Goal: Task Accomplishment & Management: Manage account settings

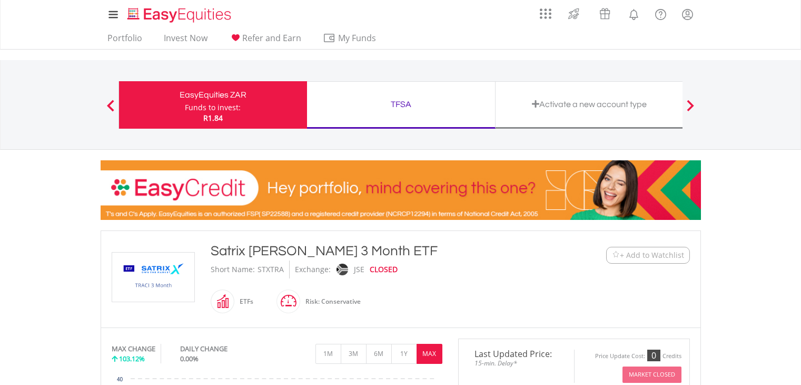
scroll to position [632, 0]
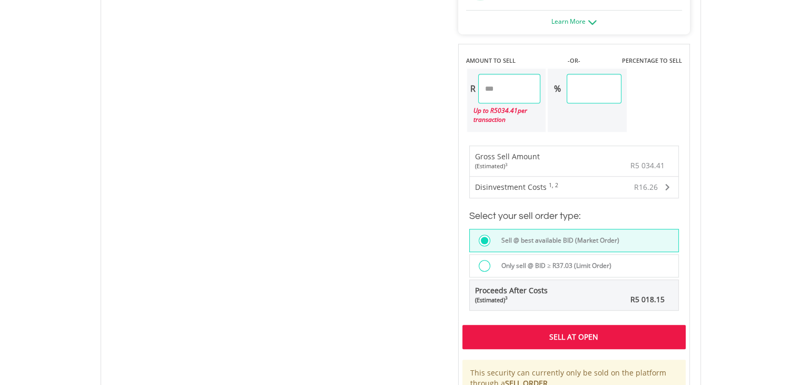
click at [485, 263] on div at bounding box center [485, 266] width 12 height 12
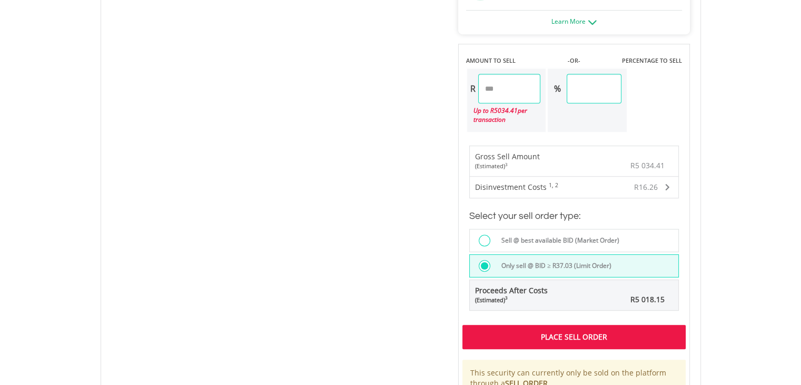
click at [546, 333] on div "Place Sell Order" at bounding box center [574, 337] width 223 height 24
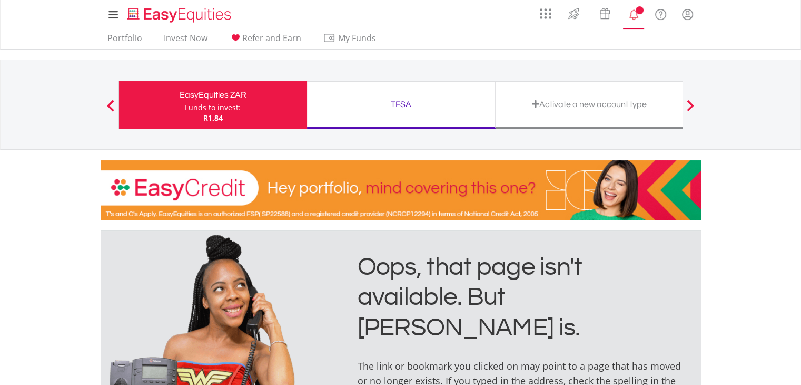
click at [641, 13] on span "Notifications" at bounding box center [640, 10] width 8 height 8
click at [124, 42] on link "Portfolio" at bounding box center [124, 41] width 43 height 16
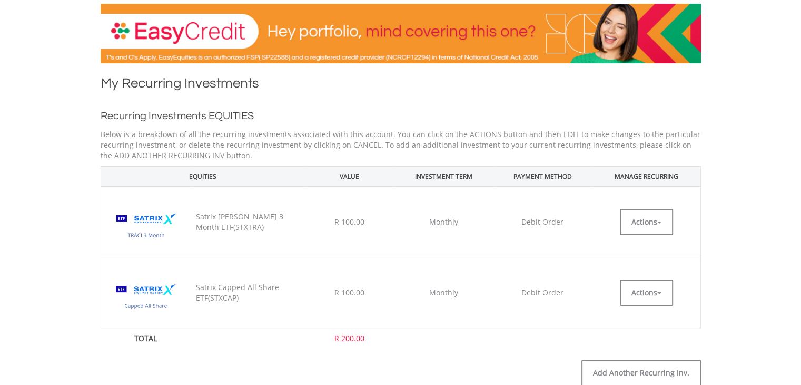
scroll to position [211, 0]
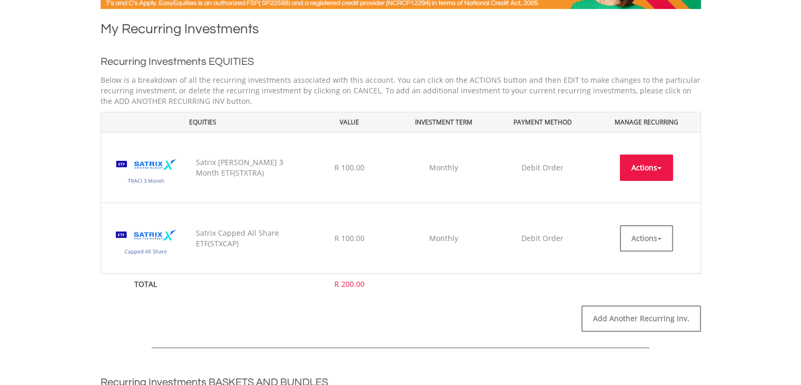
click at [654, 164] on button "Actions" at bounding box center [646, 167] width 53 height 26
click at [651, 209] on link "CANCEL" at bounding box center [646, 213] width 53 height 13
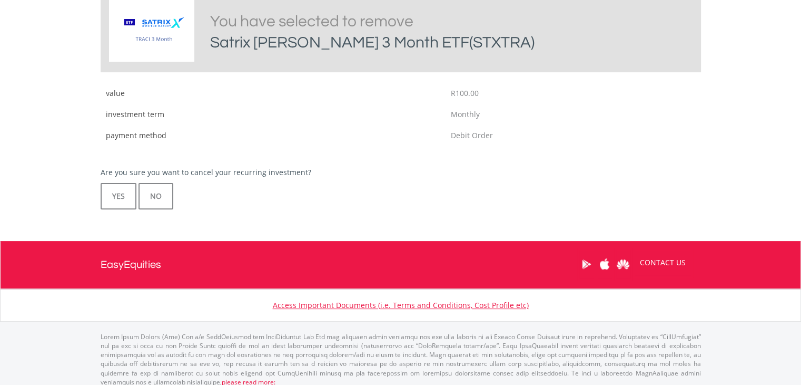
scroll to position [303, 0]
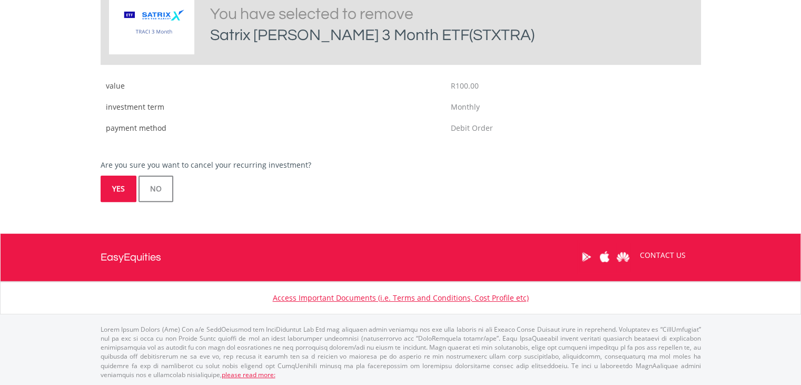
click at [120, 184] on button "YES" at bounding box center [119, 188] width 36 height 26
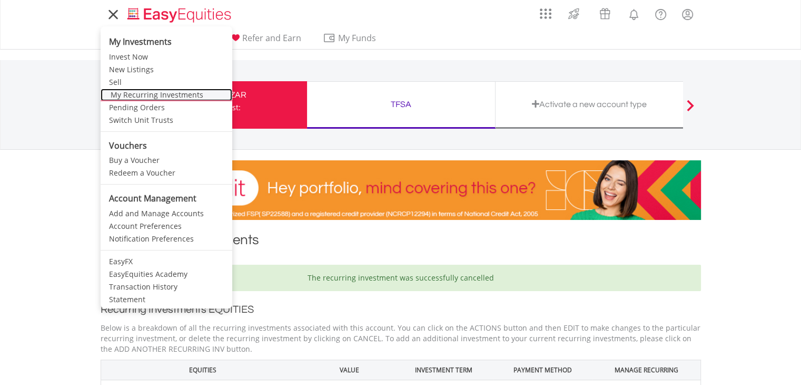
click at [137, 92] on link "My Recurring Investments" at bounding box center [167, 95] width 132 height 13
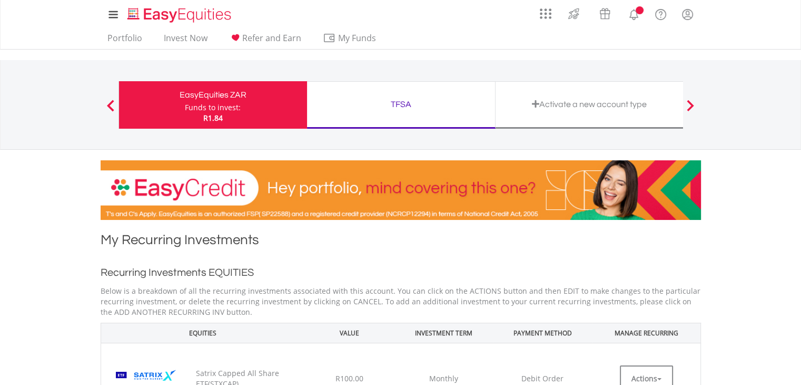
click at [421, 99] on div "TFSA" at bounding box center [400, 104] width 175 height 15
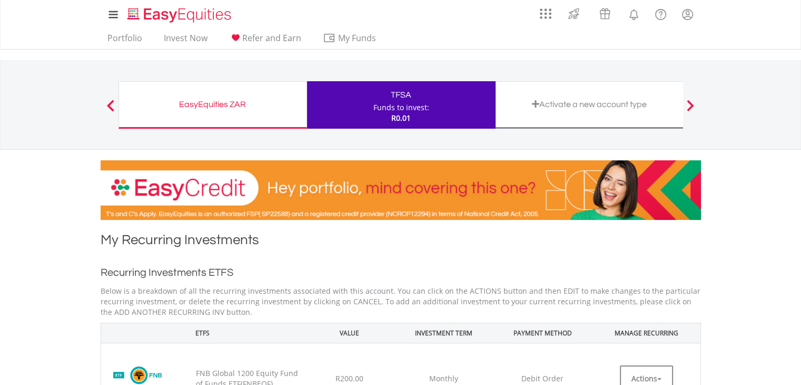
click at [231, 91] on div "EasyEquities ZAR Funds to invest: R0.01" at bounding box center [213, 104] width 189 height 47
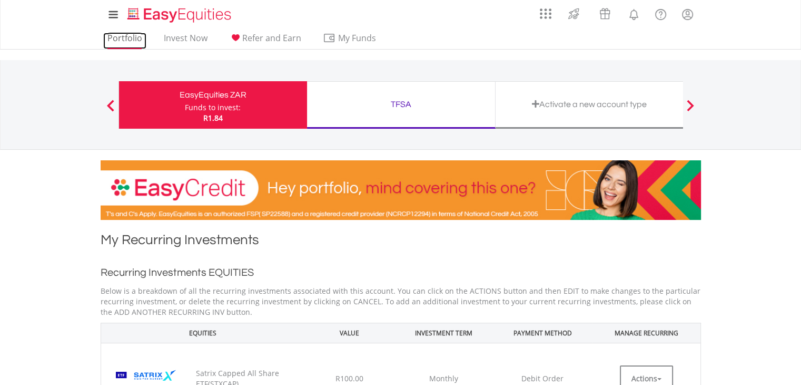
click at [128, 40] on link "Portfolio" at bounding box center [124, 41] width 43 height 16
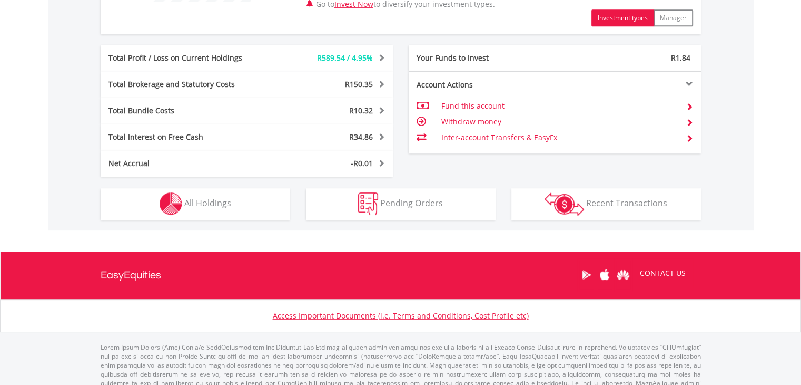
scroll to position [527, 0]
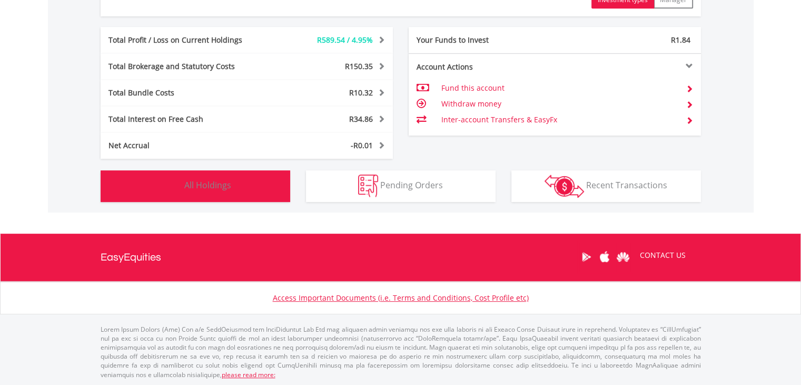
click at [192, 189] on span "All Holdings" at bounding box center [207, 185] width 47 height 12
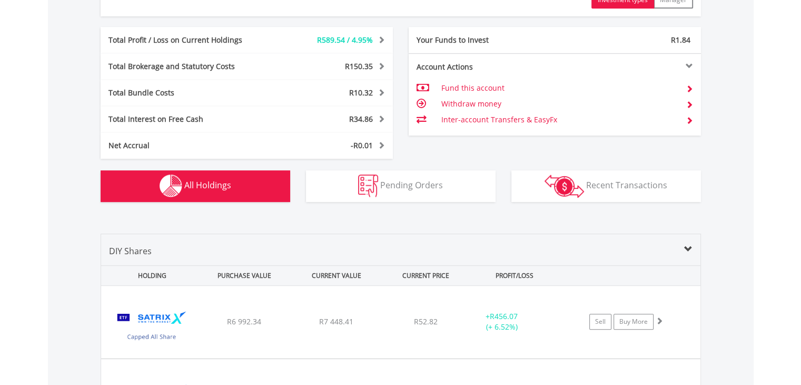
scroll to position [759, 0]
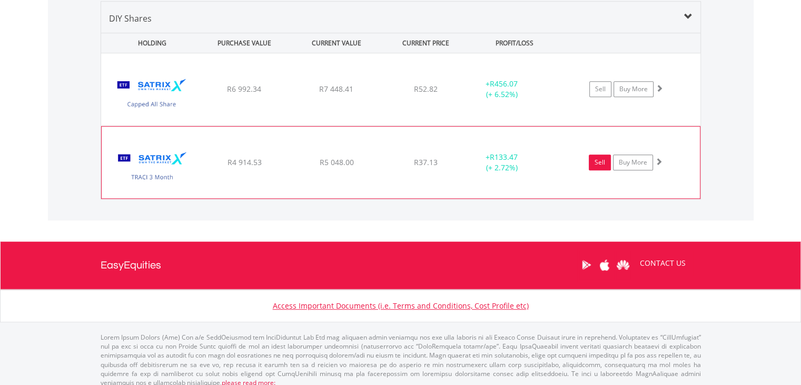
click at [598, 165] on link "Sell" at bounding box center [600, 162] width 22 height 16
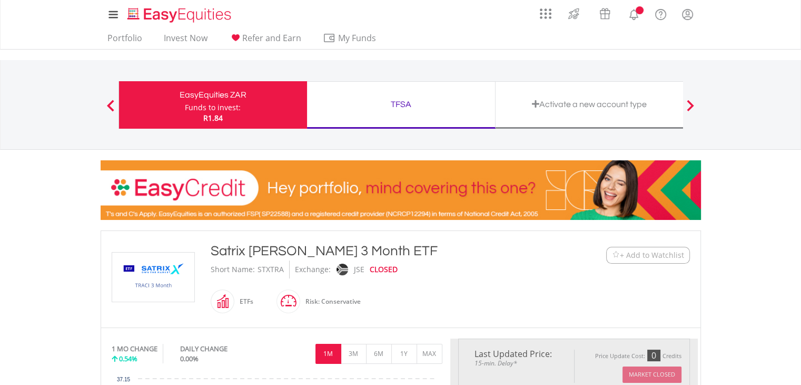
type input "*******"
type input "******"
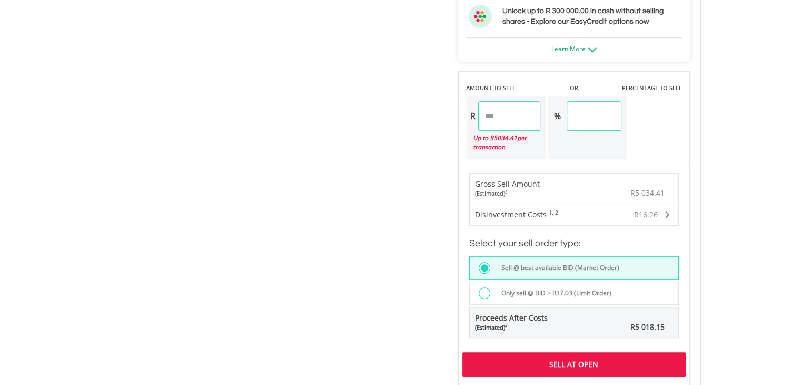
scroll to position [632, 0]
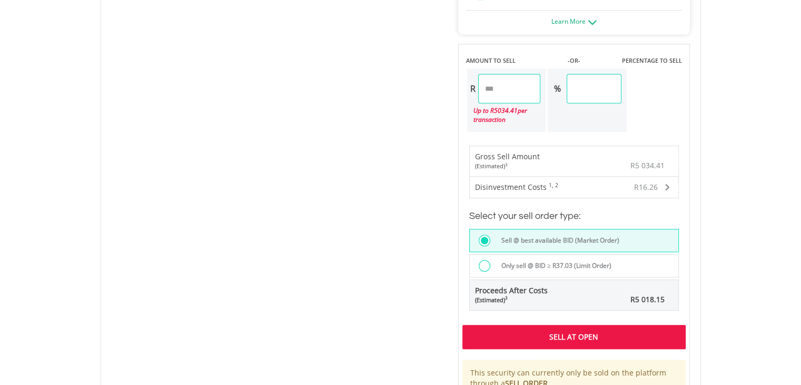
click at [482, 266] on div at bounding box center [485, 266] width 12 height 12
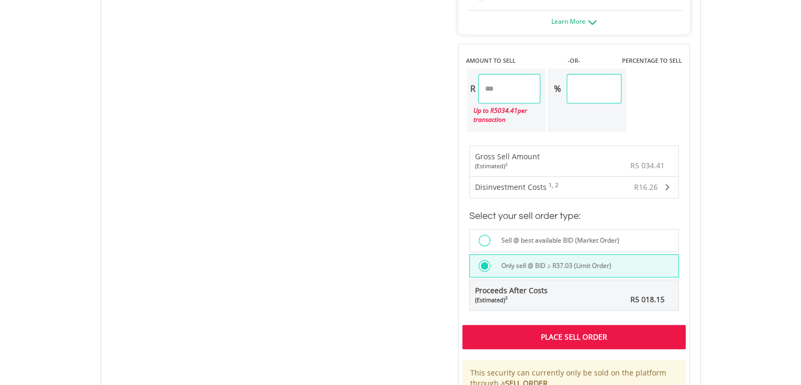
click at [548, 330] on div "Place Sell Order" at bounding box center [574, 337] width 223 height 24
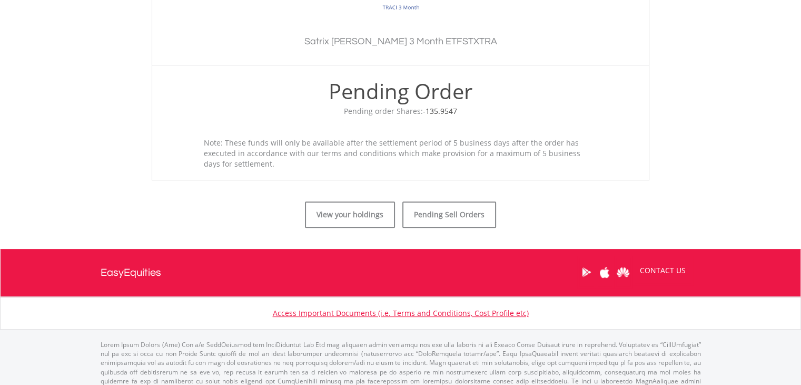
scroll to position [362, 0]
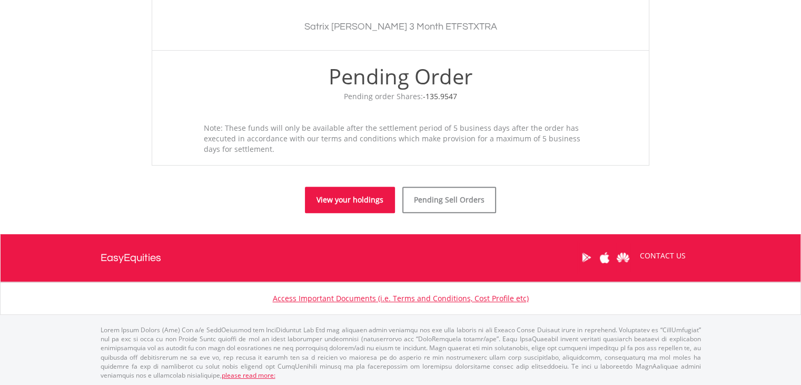
click at [341, 197] on link "View your holdings" at bounding box center [350, 200] width 90 height 26
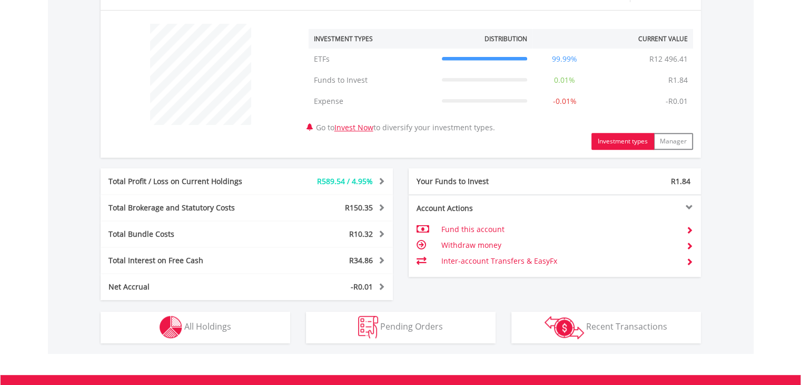
scroll to position [527, 0]
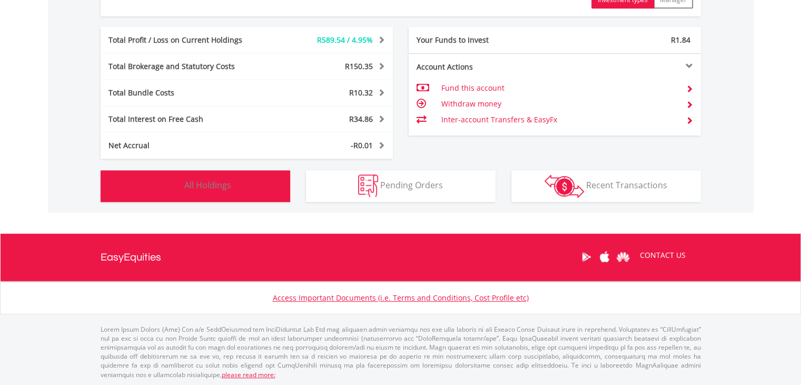
click at [245, 177] on button "Holdings All Holdings" at bounding box center [196, 186] width 190 height 32
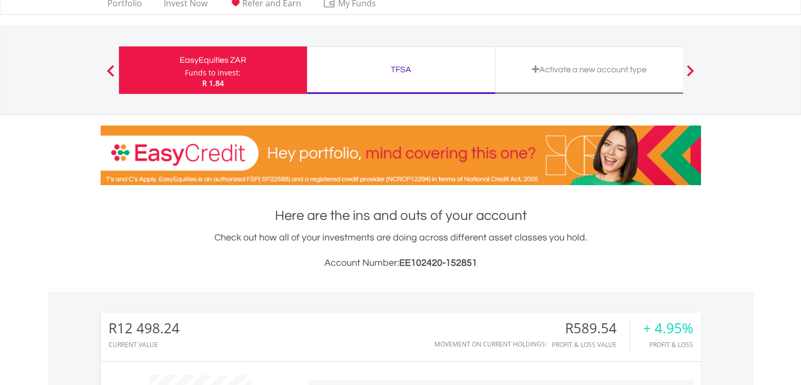
scroll to position [0, 0]
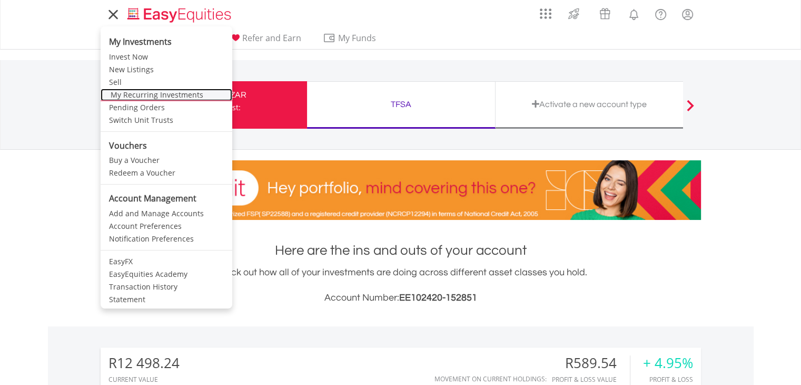
click at [140, 93] on link "My Recurring Investments" at bounding box center [167, 95] width 132 height 13
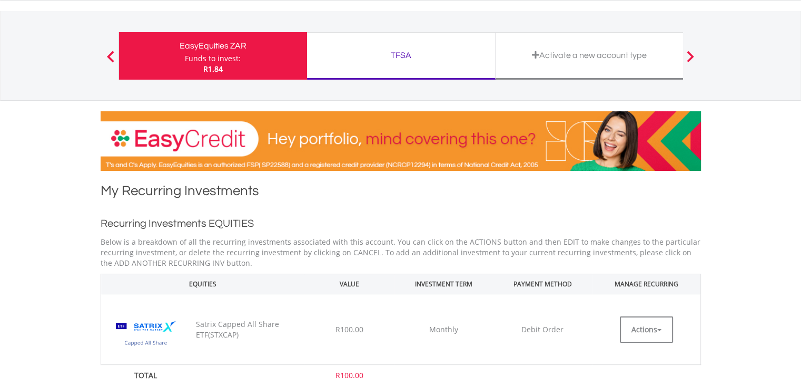
scroll to position [158, 0]
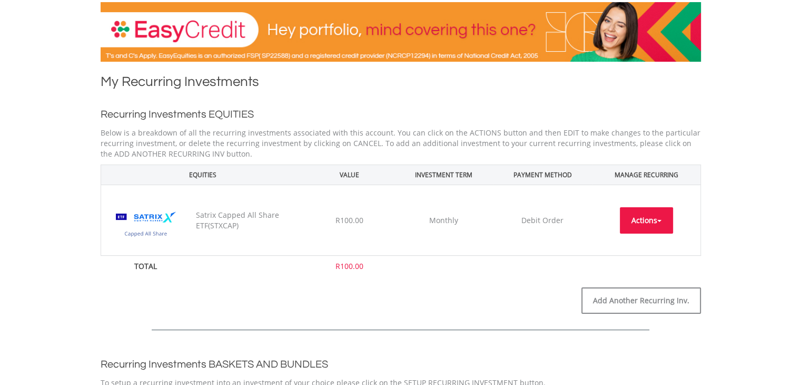
click at [653, 222] on button "Actions" at bounding box center [646, 220] width 53 height 26
click at [645, 240] on link "EDIT" at bounding box center [646, 243] width 53 height 13
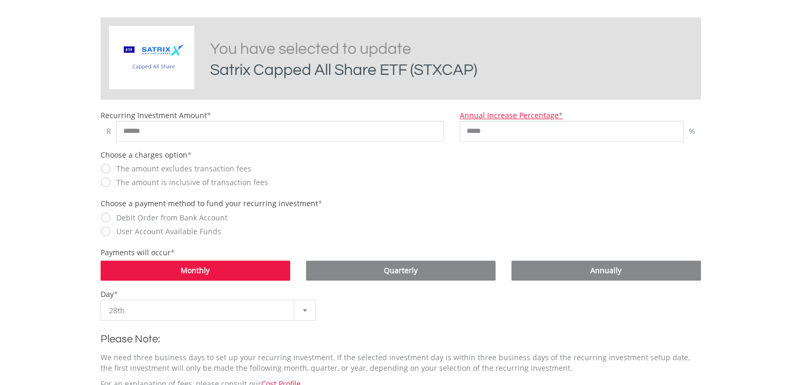
scroll to position [263, 0]
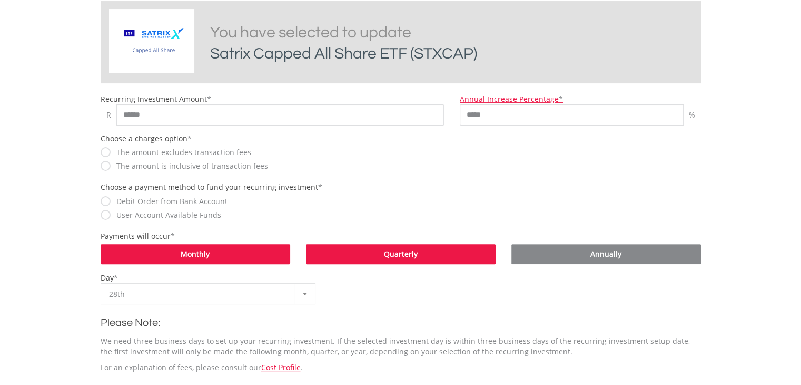
click at [366, 248] on link "Quarterly" at bounding box center [401, 254] width 190 height 20
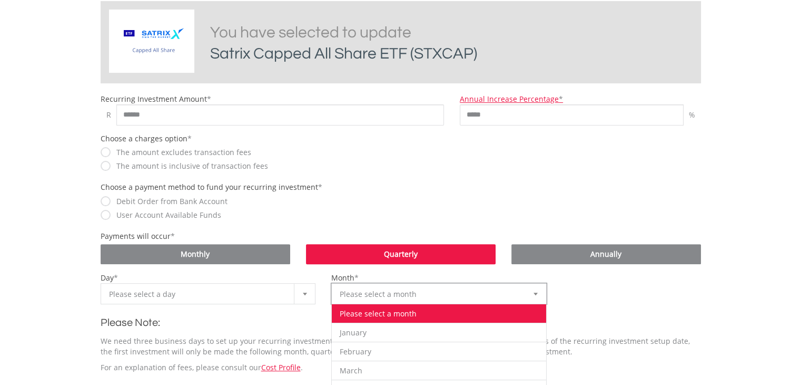
click at [535, 293] on b at bounding box center [536, 293] width 4 height 3
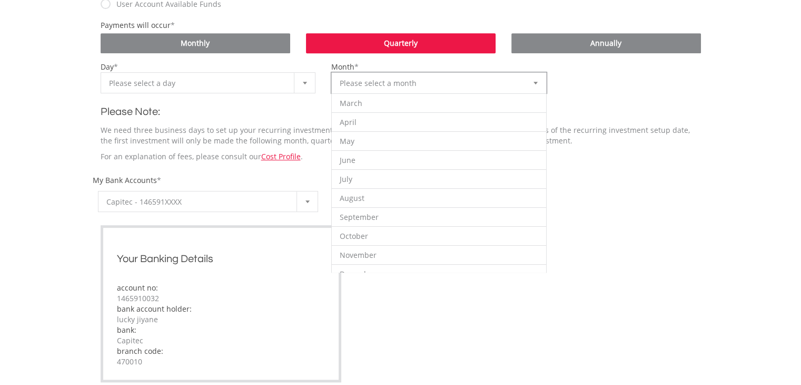
scroll to position [0, 0]
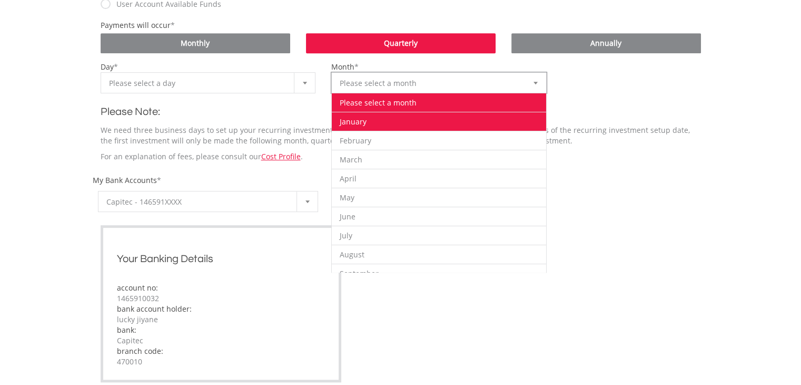
click at [359, 125] on li "January" at bounding box center [439, 121] width 214 height 19
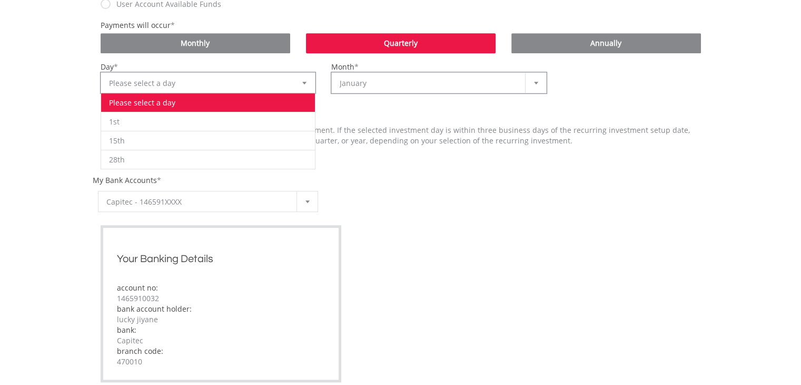
click at [306, 83] on b at bounding box center [304, 83] width 4 height 3
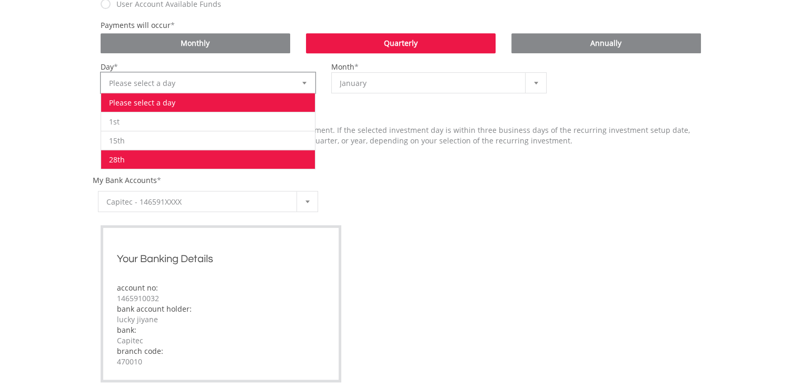
click at [216, 154] on li "28th" at bounding box center [208, 159] width 214 height 19
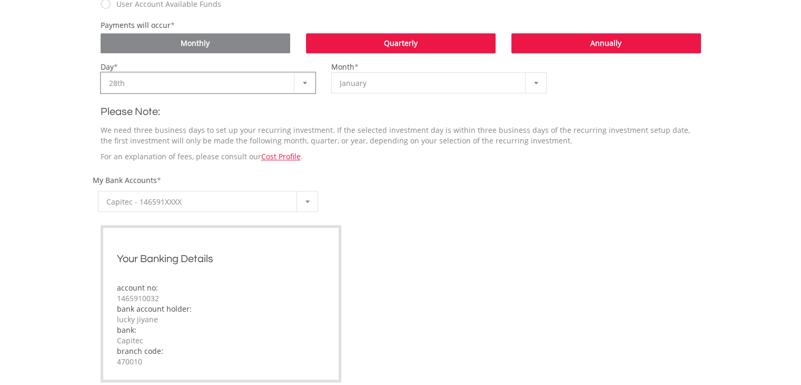
click at [568, 43] on link "Annually" at bounding box center [607, 43] width 190 height 20
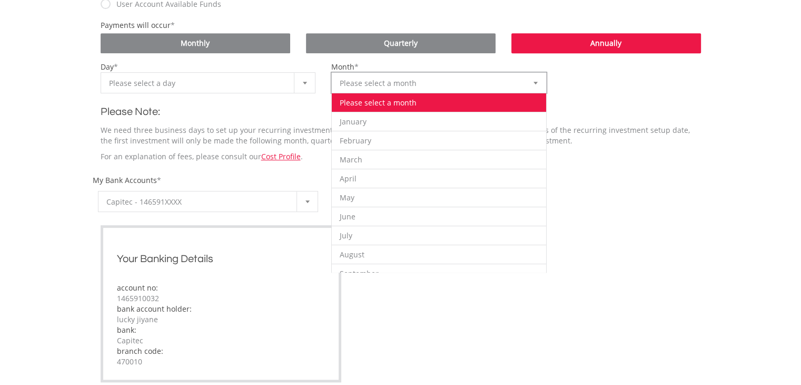
click at [541, 82] on div at bounding box center [535, 83] width 21 height 20
click at [536, 82] on b at bounding box center [536, 83] width 4 height 3
click at [535, 83] on b at bounding box center [536, 83] width 4 height 3
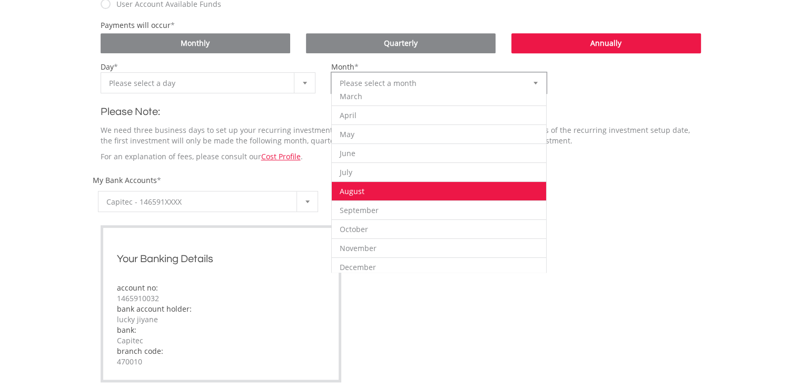
scroll to position [66, 0]
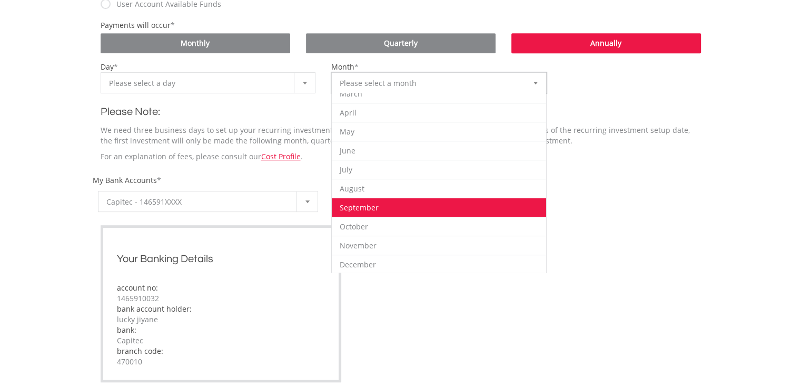
click at [440, 207] on li "September" at bounding box center [439, 207] width 214 height 19
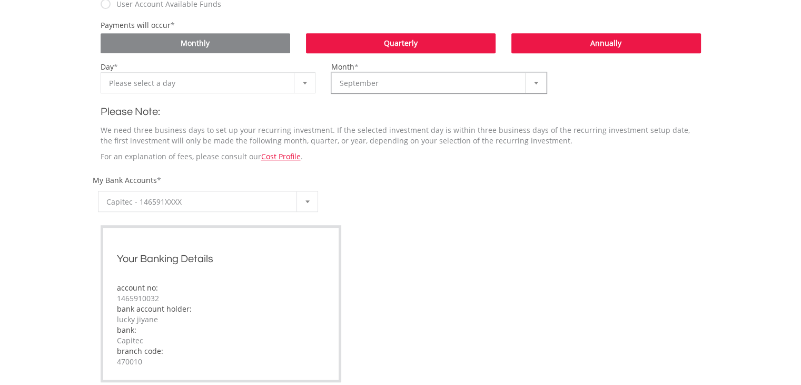
click at [390, 49] on link "Quarterly" at bounding box center [401, 43] width 190 height 20
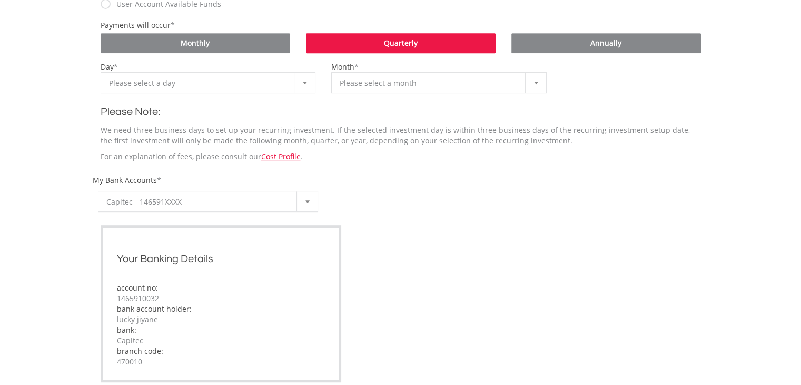
scroll to position [0, 0]
click at [537, 83] on b at bounding box center [536, 83] width 4 height 3
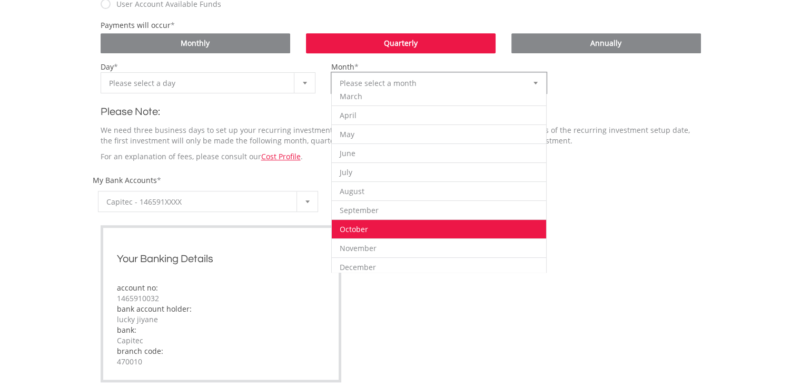
scroll to position [66, 0]
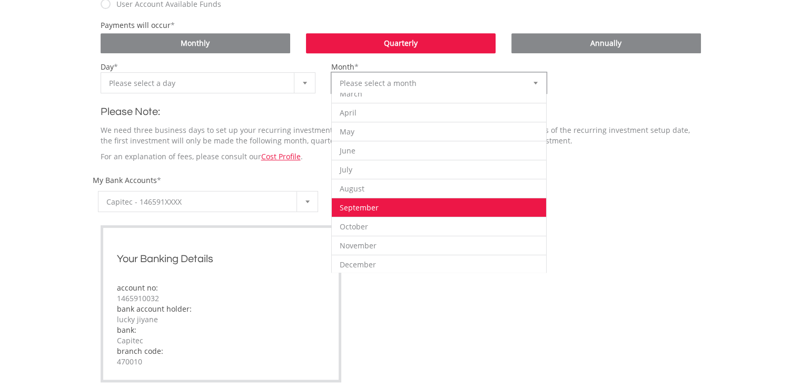
click at [373, 213] on li "September" at bounding box center [439, 207] width 214 height 19
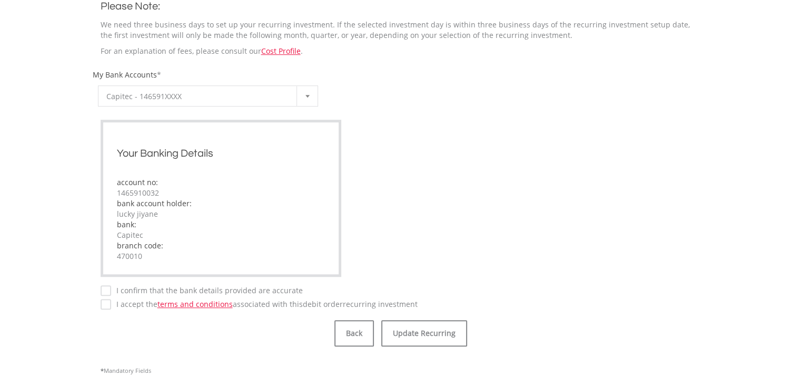
scroll to position [632, 0]
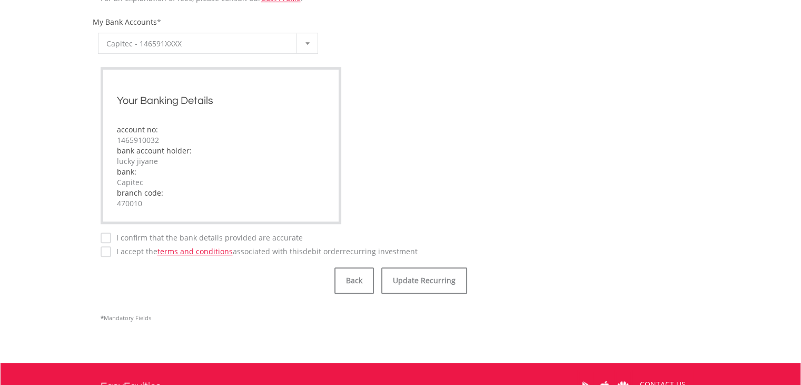
click at [111, 255] on label "I accept the terms and conditions associated with this Debit Order recurring in…" at bounding box center [264, 251] width 307 height 11
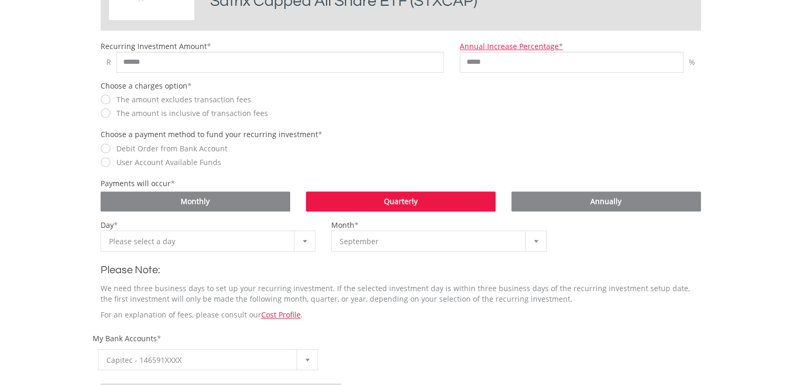
scroll to position [369, 0]
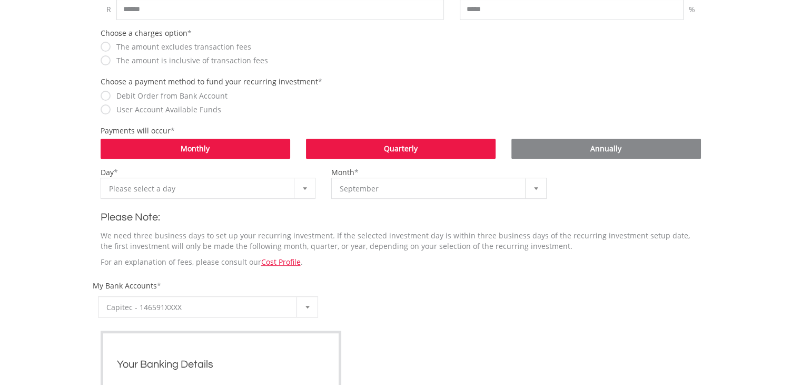
click at [246, 153] on link "Monthly" at bounding box center [196, 149] width 190 height 20
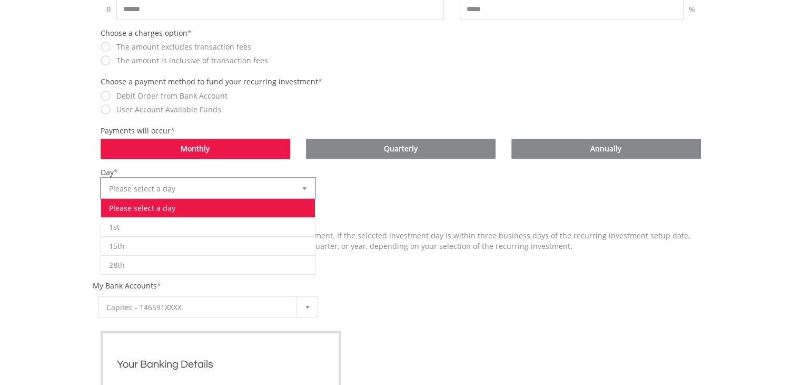
click at [303, 190] on div at bounding box center [304, 188] width 21 height 20
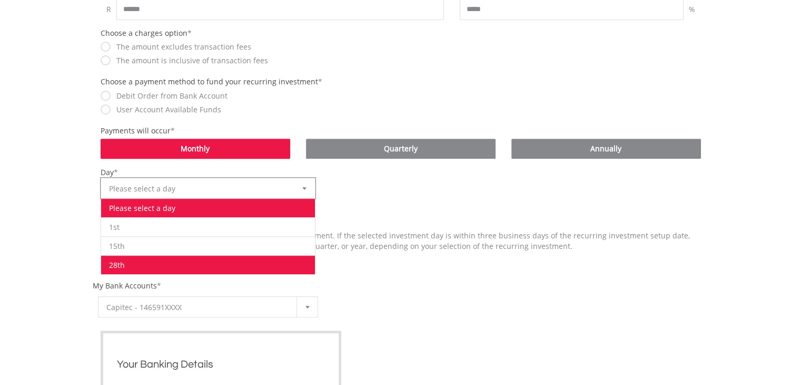
click at [247, 266] on li "28th" at bounding box center [208, 264] width 214 height 19
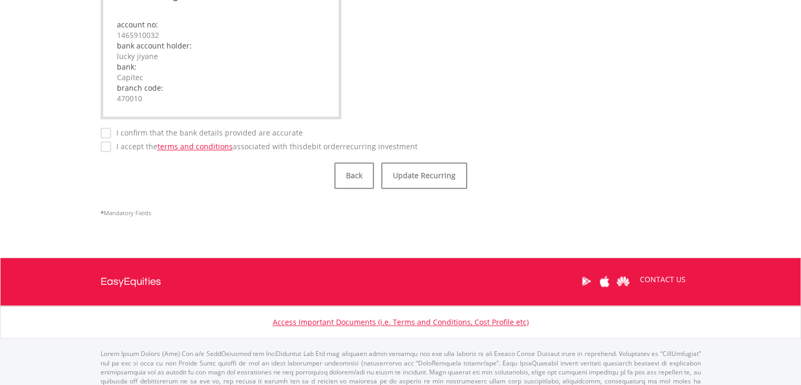
scroll to position [762, 0]
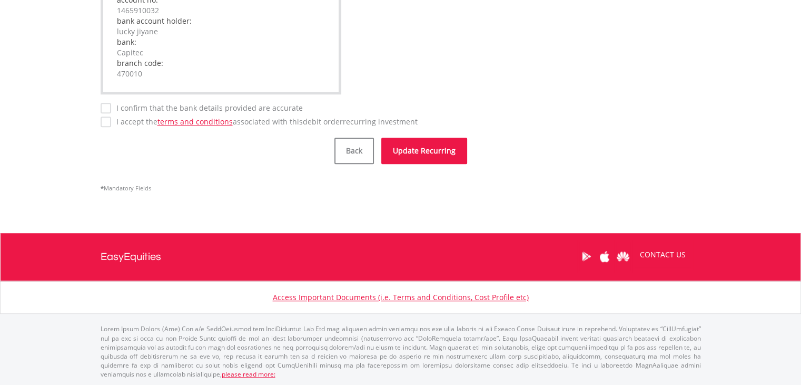
click at [435, 157] on button "Update Recurring" at bounding box center [424, 151] width 86 height 26
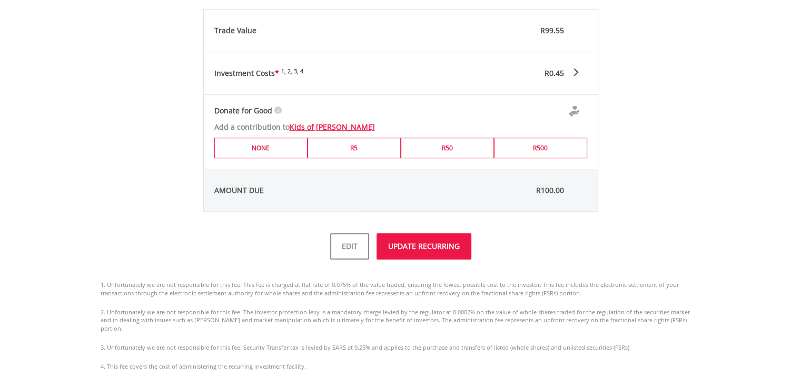
scroll to position [580, 0]
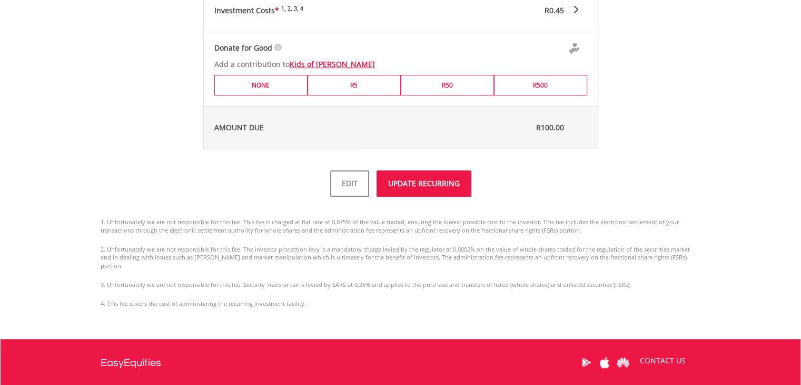
click at [424, 188] on button "UPDATE RECURRING" at bounding box center [424, 183] width 95 height 26
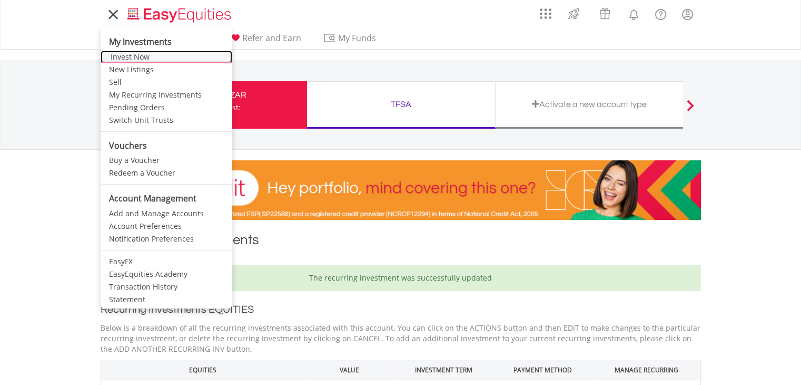
click at [139, 58] on link "Invest Now" at bounding box center [167, 57] width 132 height 13
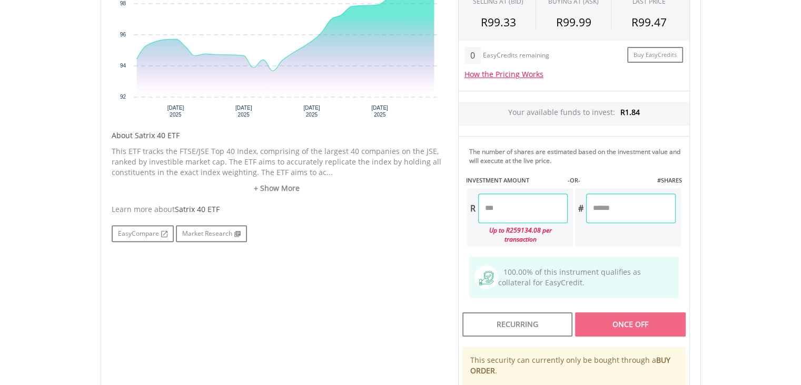
scroll to position [527, 0]
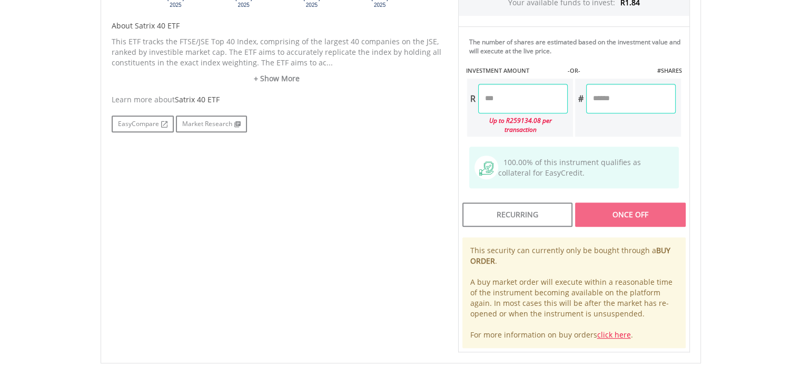
click at [506, 93] on input "number" at bounding box center [523, 99] width 90 height 30
type input "*"
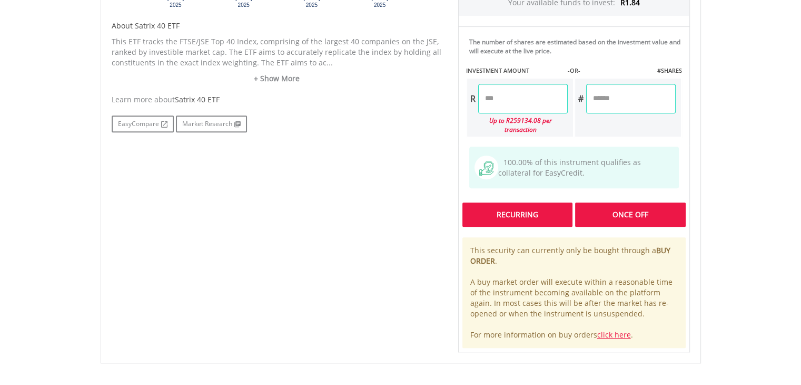
type input "****"
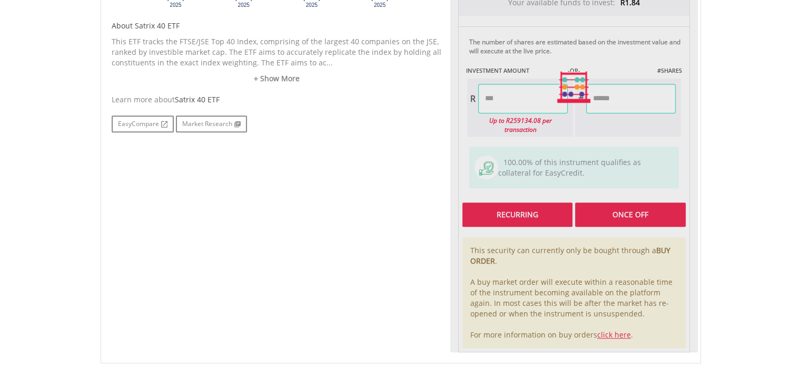
click at [514, 204] on div "Last Updated Price: 15-min. Delay* Price Update Cost: 0 Credits Market Closed S…" at bounding box center [574, 87] width 248 height 531
type input "******"
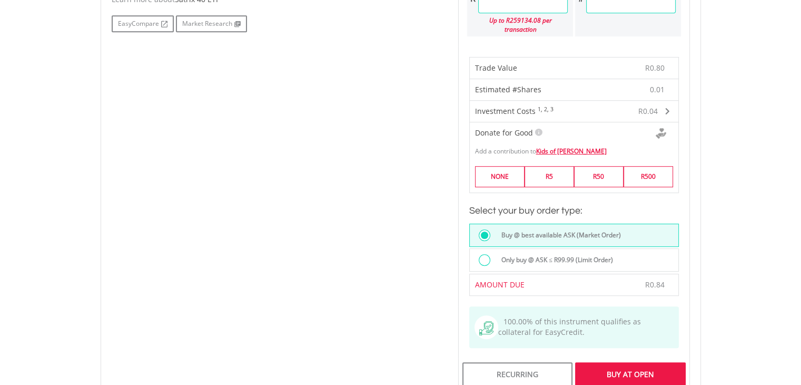
scroll to position [632, 0]
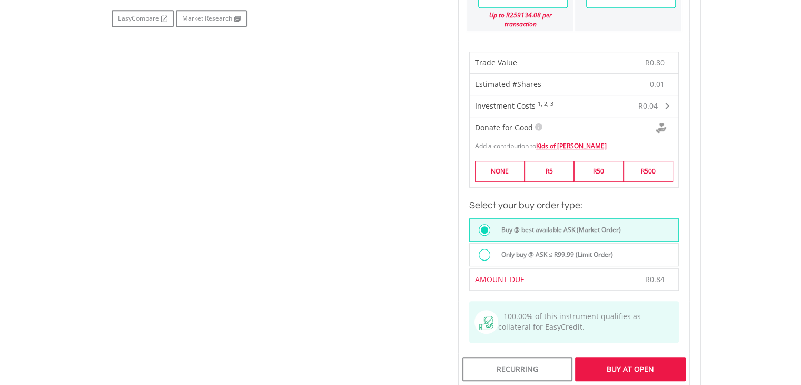
click at [481, 249] on div at bounding box center [485, 255] width 12 height 12
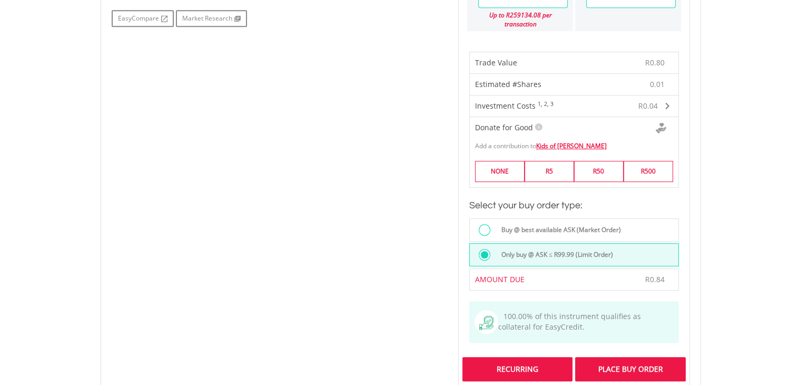
click at [516, 361] on div "Recurring" at bounding box center [518, 369] width 110 height 24
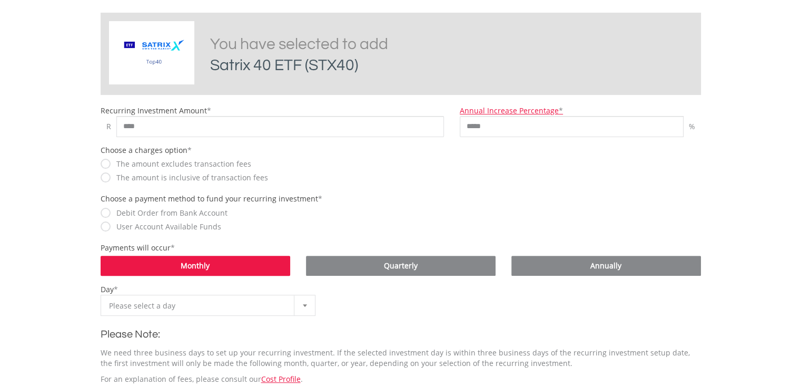
scroll to position [263, 0]
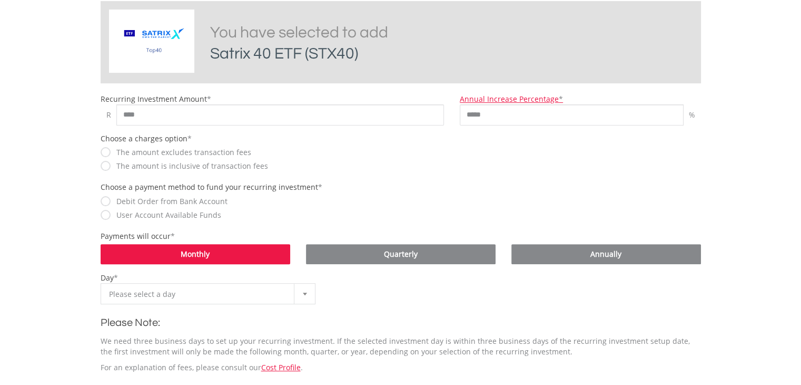
click at [303, 293] on b at bounding box center [305, 293] width 4 height 3
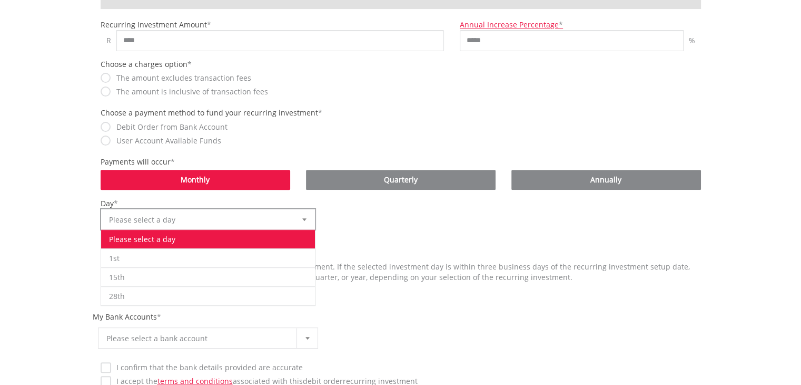
scroll to position [369, 0]
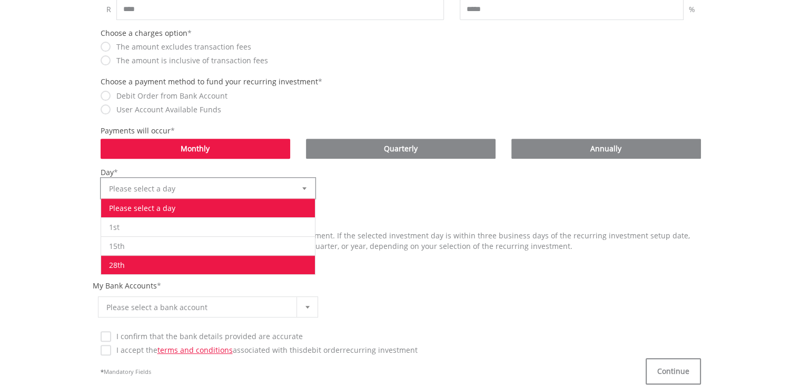
click at [191, 268] on li "28th" at bounding box center [208, 264] width 214 height 19
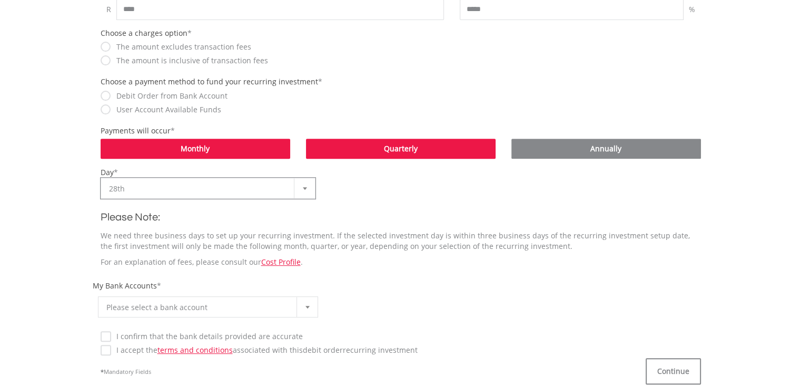
click at [381, 152] on link "Quarterly" at bounding box center [401, 149] width 190 height 20
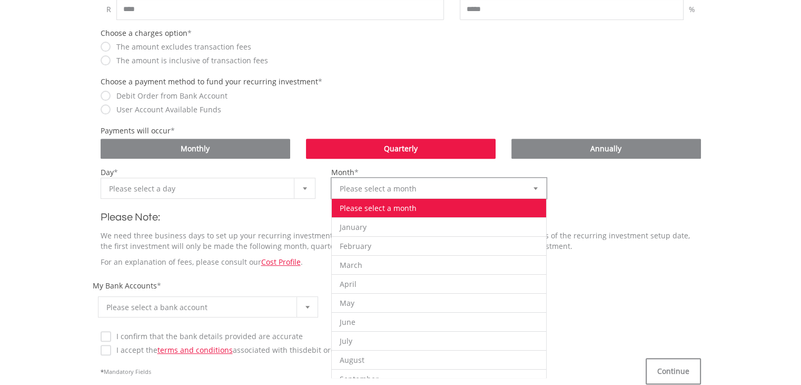
click at [539, 188] on div at bounding box center [535, 188] width 21 height 20
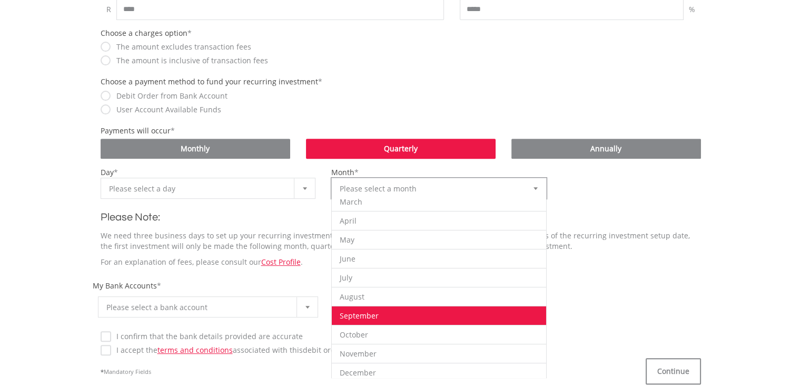
scroll to position [66, 0]
click at [407, 312] on li "September" at bounding box center [439, 312] width 214 height 19
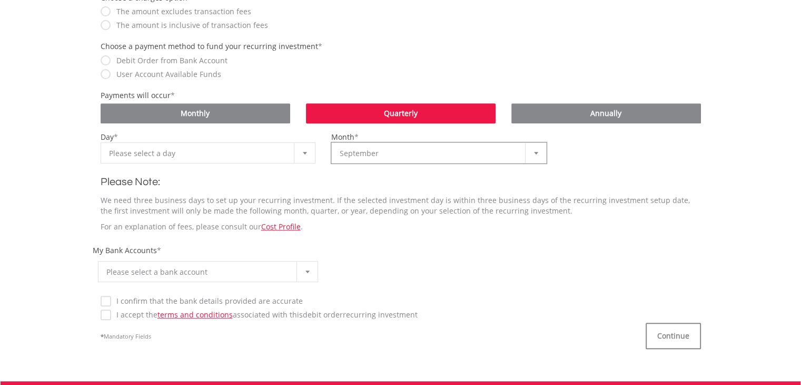
scroll to position [422, 0]
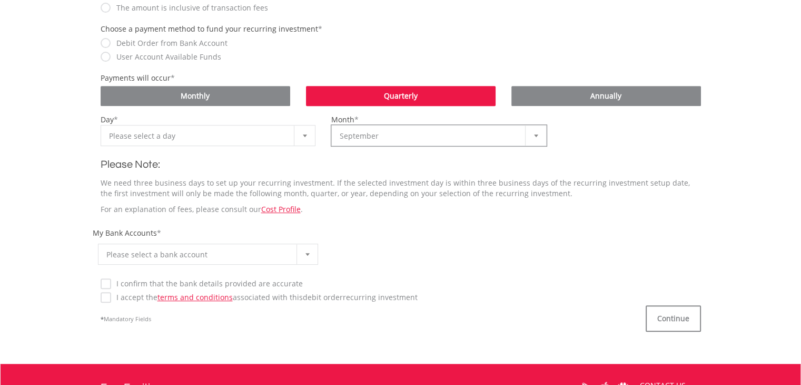
click at [307, 253] on b at bounding box center [308, 254] width 4 height 3
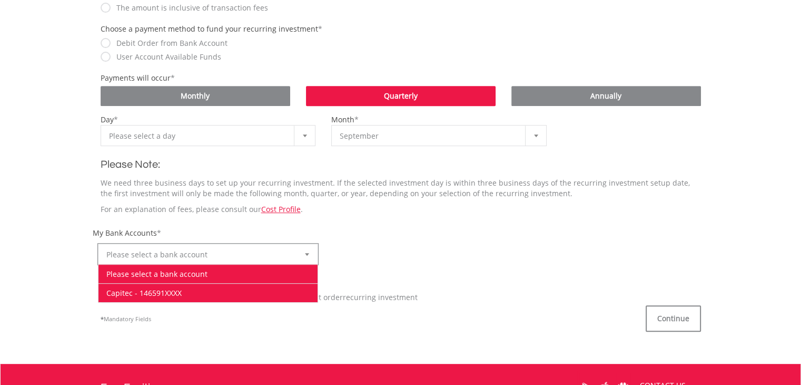
click at [192, 290] on li "Capitec - 146591XXXX" at bounding box center [209, 292] width 220 height 19
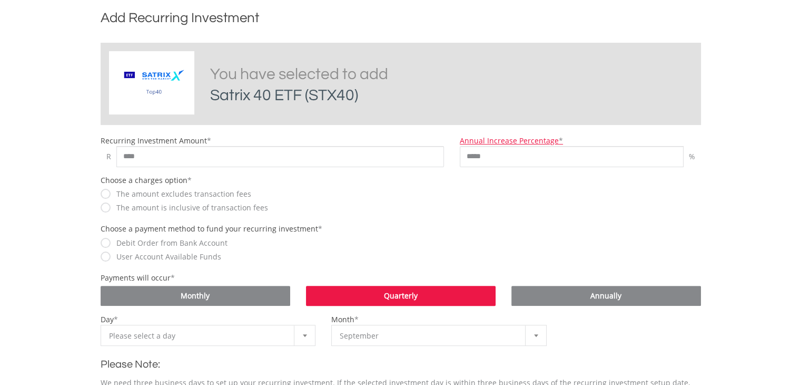
scroll to position [211, 0]
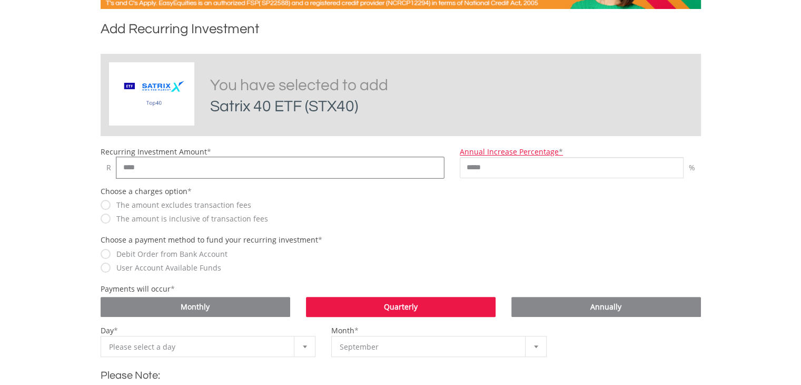
click at [148, 167] on input "****" at bounding box center [280, 167] width 328 height 21
type input "*"
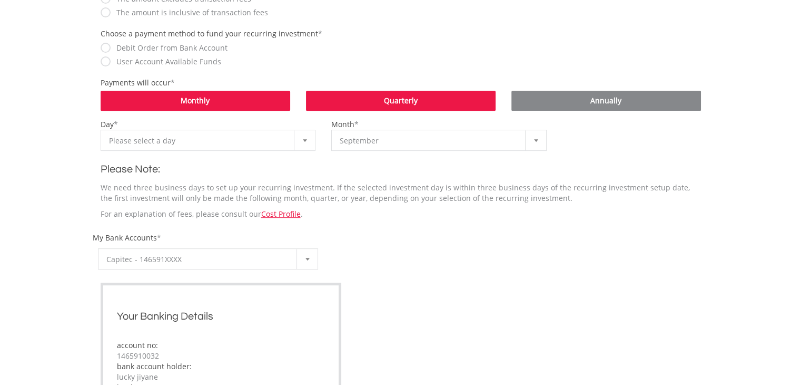
scroll to position [422, 0]
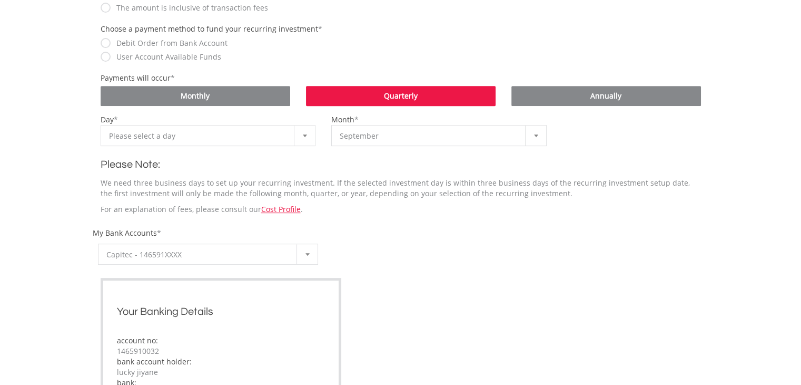
type input "***"
click at [301, 136] on div at bounding box center [304, 135] width 21 height 20
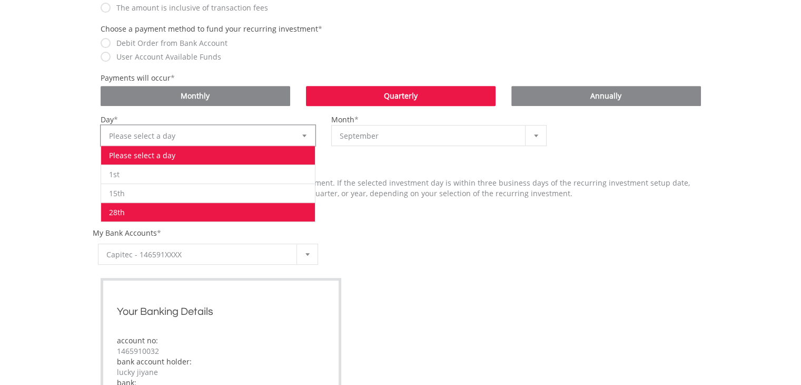
click at [207, 206] on li "28th" at bounding box center [208, 211] width 214 height 19
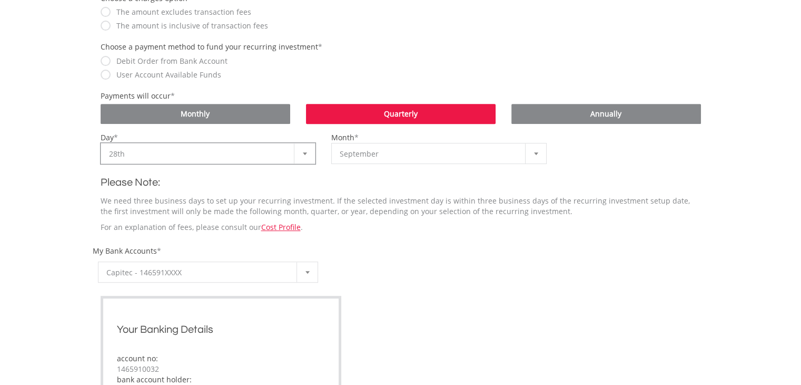
scroll to position [401, 0]
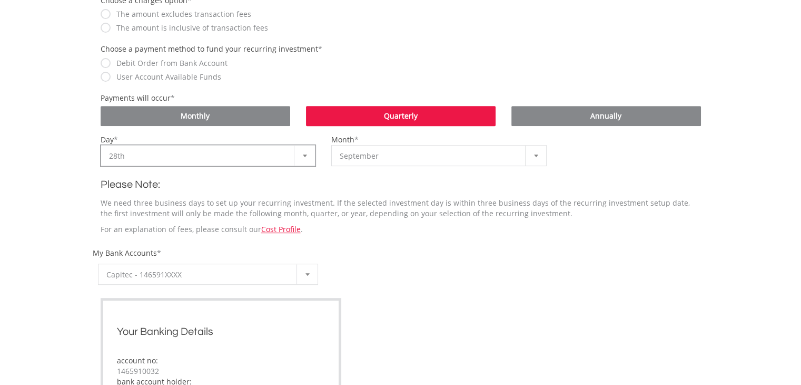
click at [538, 153] on div at bounding box center [535, 155] width 21 height 20
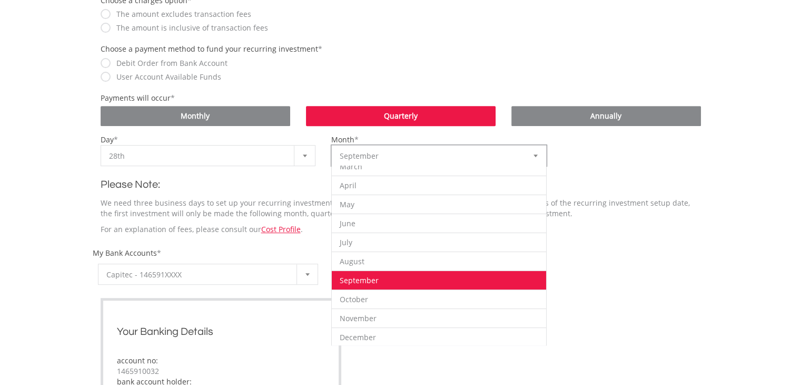
scroll to position [56, 0]
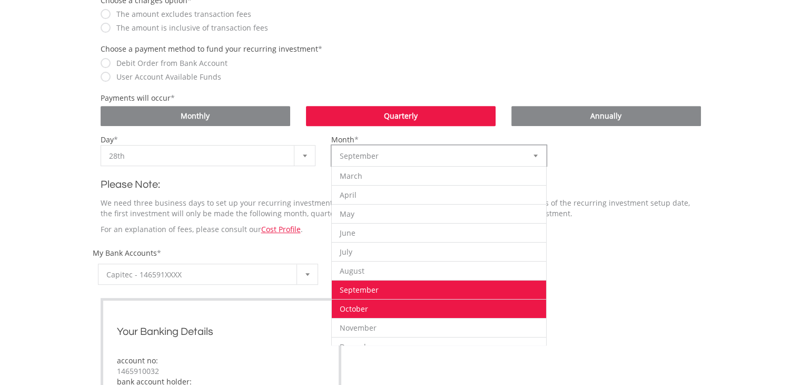
click at [442, 311] on li "October" at bounding box center [439, 308] width 214 height 19
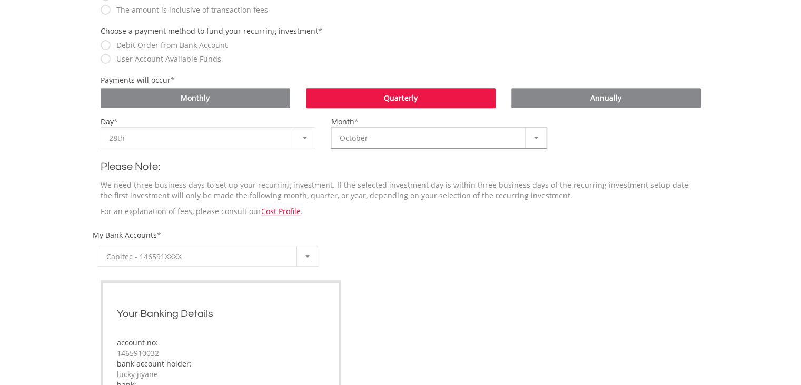
scroll to position [401, 0]
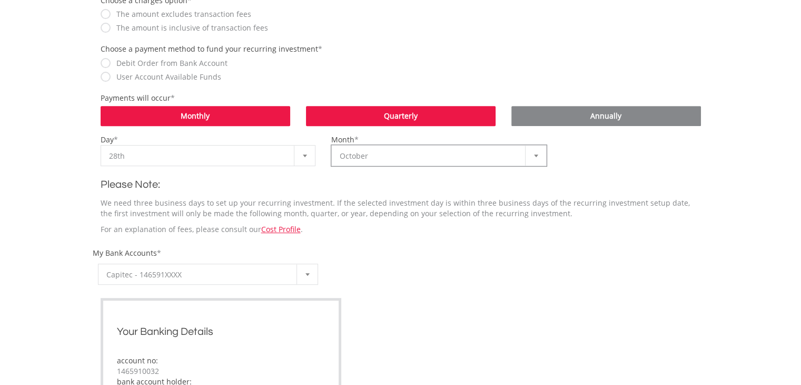
click at [278, 116] on link "Monthly" at bounding box center [196, 116] width 190 height 20
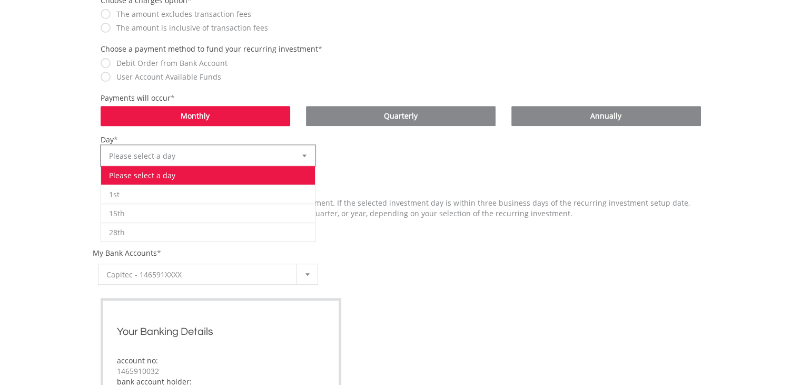
click at [300, 153] on div at bounding box center [304, 155] width 21 height 20
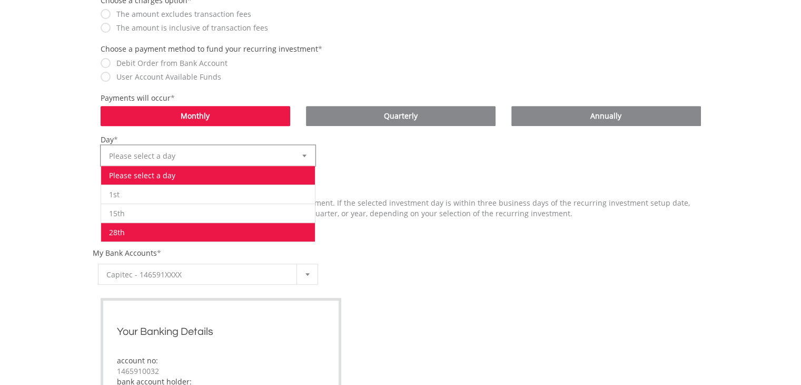
click at [246, 227] on li "28th" at bounding box center [208, 231] width 214 height 19
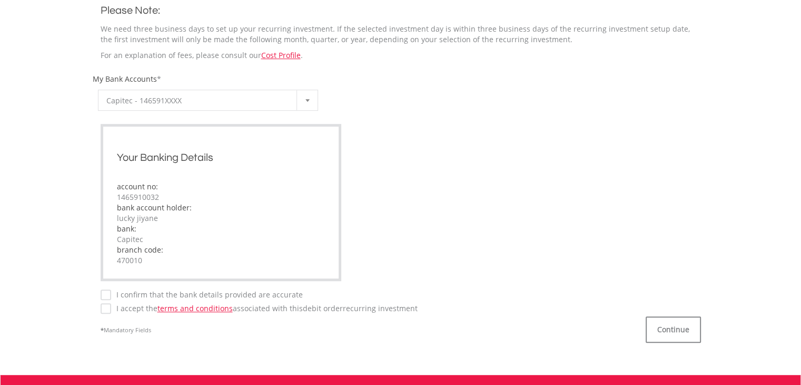
scroll to position [718, 0]
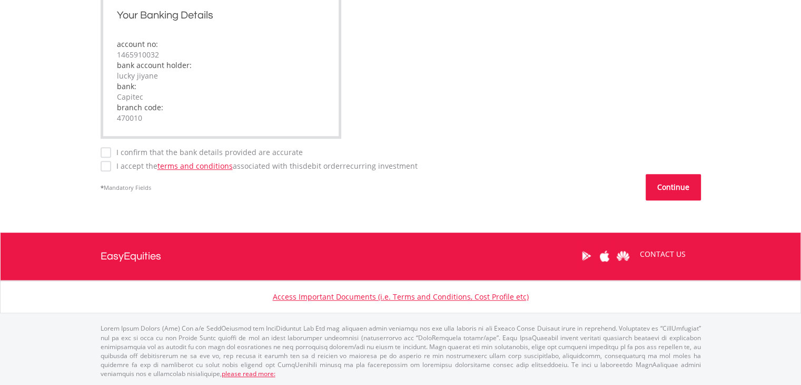
click at [690, 182] on button "Continue" at bounding box center [673, 187] width 55 height 26
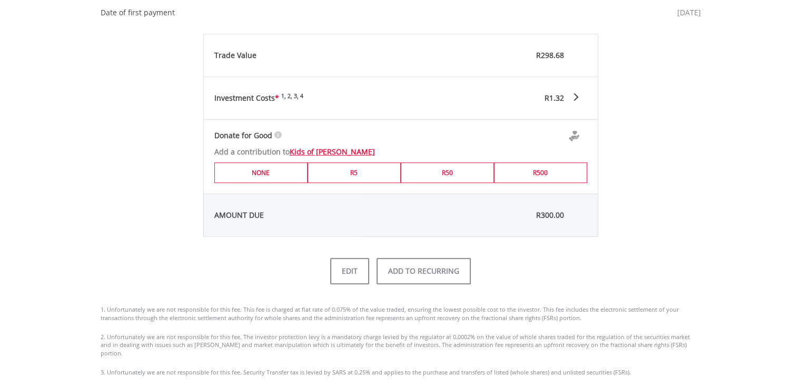
scroll to position [527, 0]
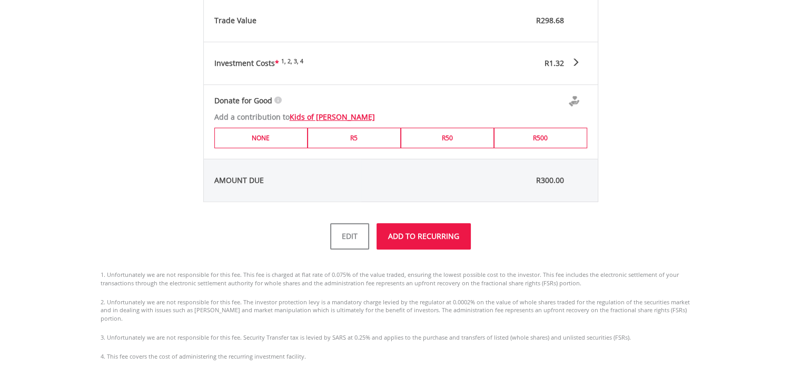
click at [406, 239] on button "ADD TO RECURRING" at bounding box center [424, 236] width 94 height 26
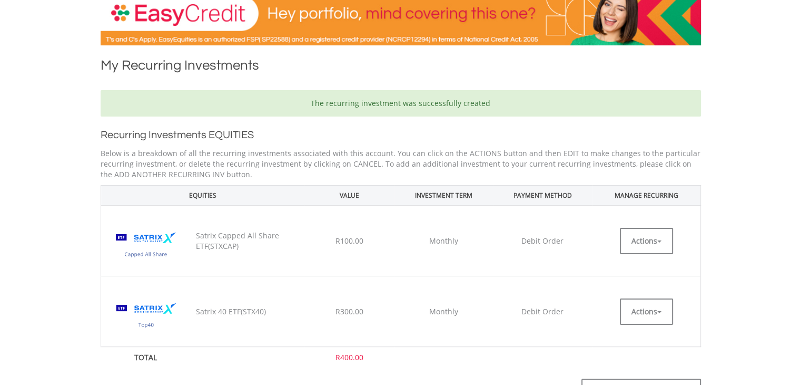
scroll to position [263, 0]
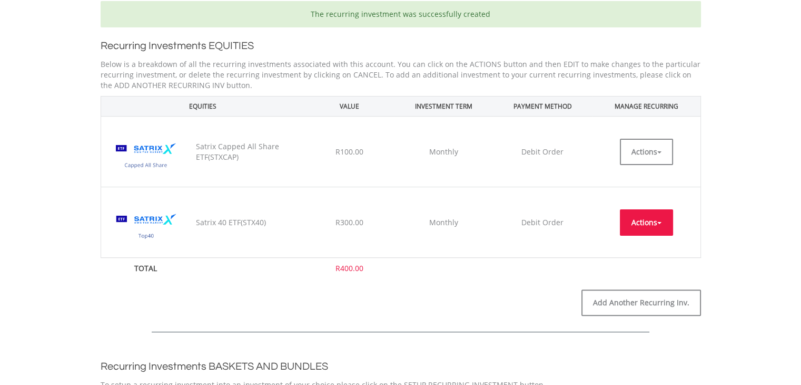
click at [648, 222] on button "Actions" at bounding box center [646, 222] width 53 height 26
click at [645, 248] on link "EDIT" at bounding box center [646, 245] width 53 height 13
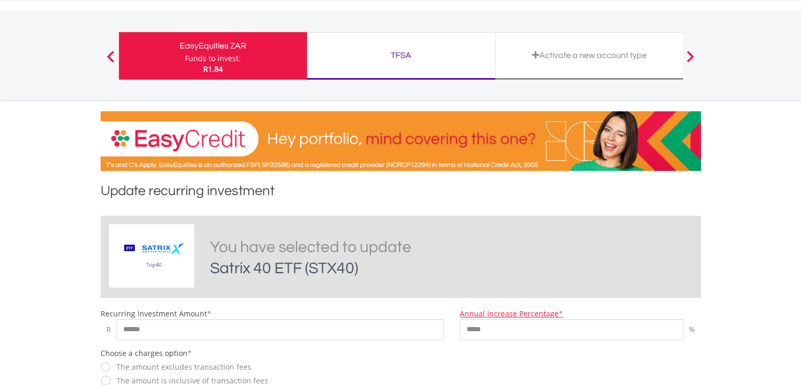
scroll to position [211, 0]
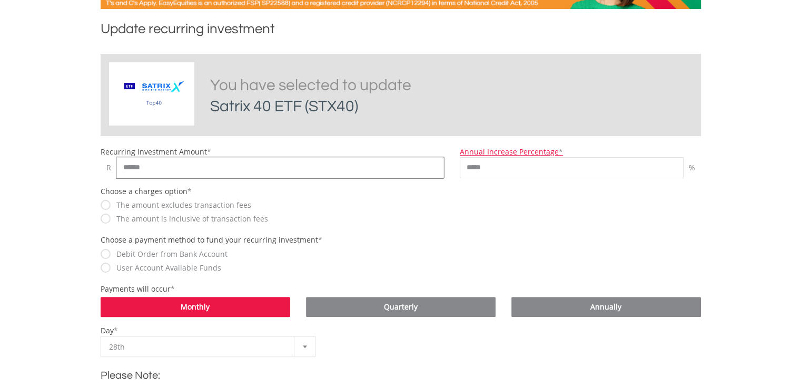
click at [221, 158] on input "******" at bounding box center [280, 167] width 328 height 21
type input "*"
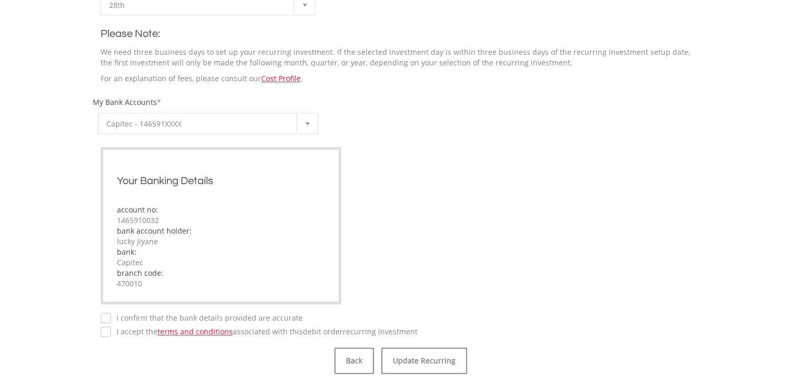
scroll to position [685, 0]
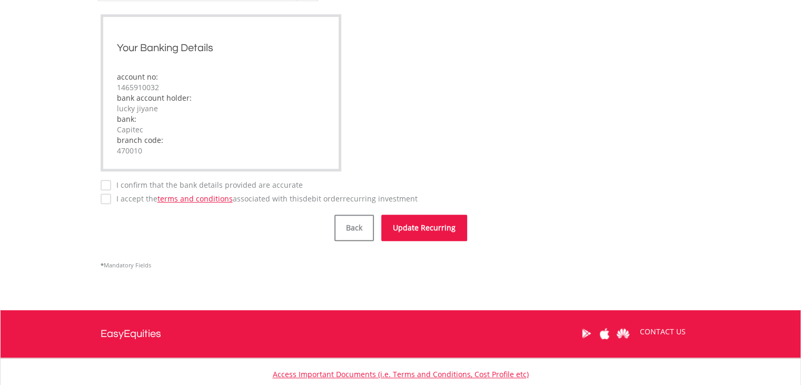
type input "***"
click at [422, 231] on button "Update Recurring" at bounding box center [424, 227] width 86 height 26
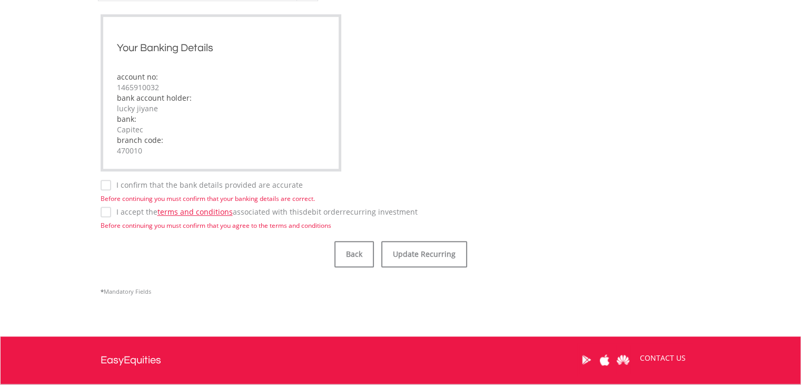
click at [111, 187] on label "I confirm that the bank details provided are accurate" at bounding box center [207, 185] width 192 height 11
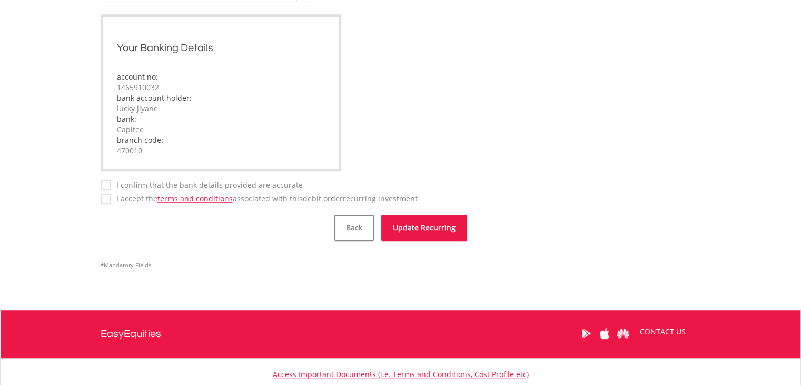
click at [428, 219] on button "Update Recurring" at bounding box center [424, 227] width 86 height 26
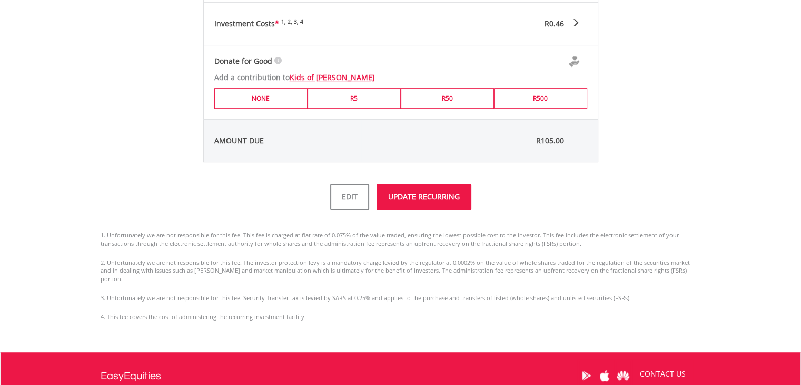
scroll to position [580, 0]
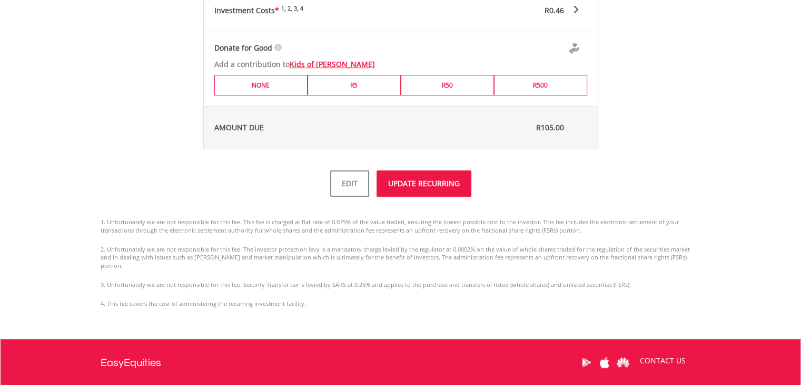
click at [400, 190] on button "UPDATE RECURRING" at bounding box center [424, 183] width 95 height 26
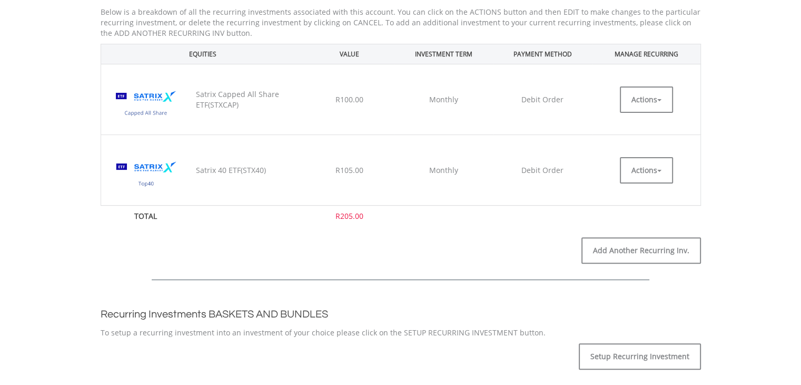
scroll to position [316, 0]
click at [655, 93] on button "Actions" at bounding box center [646, 99] width 53 height 26
click at [630, 126] on link "EDIT" at bounding box center [646, 122] width 53 height 13
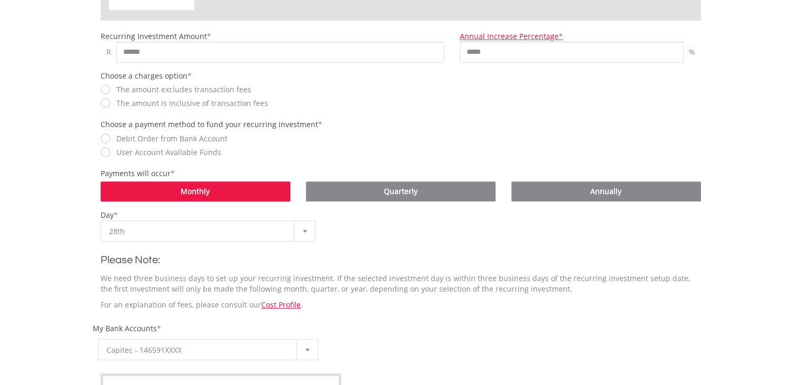
scroll to position [263, 0]
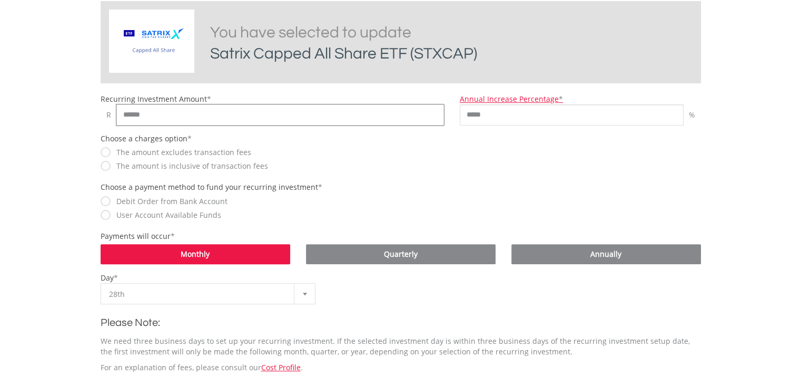
click at [165, 108] on input "******" at bounding box center [280, 114] width 328 height 21
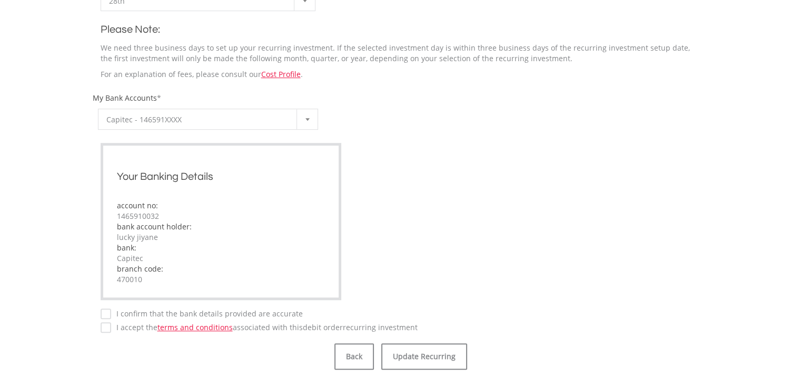
scroll to position [685, 0]
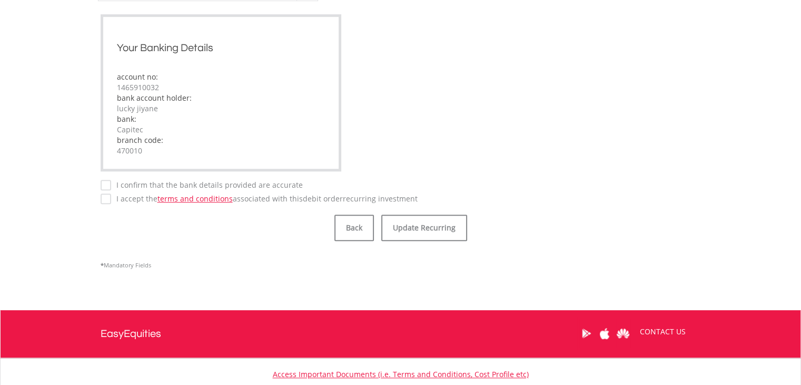
type input "***"
click at [111, 184] on label "I confirm that the bank details provided are accurate" at bounding box center [207, 185] width 192 height 11
click at [408, 230] on button "Update Recurring" at bounding box center [424, 227] width 86 height 26
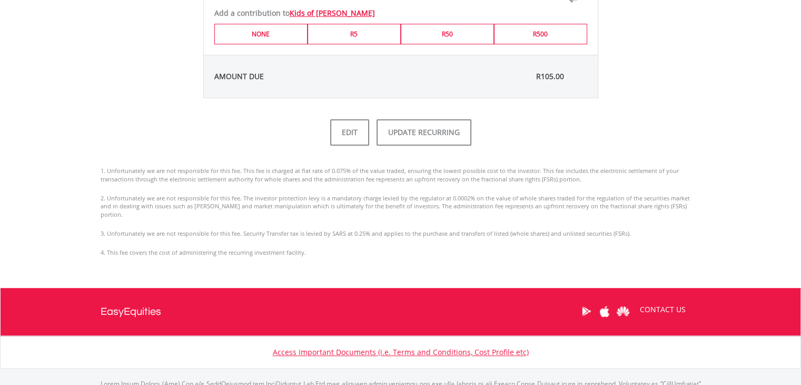
scroll to position [632, 0]
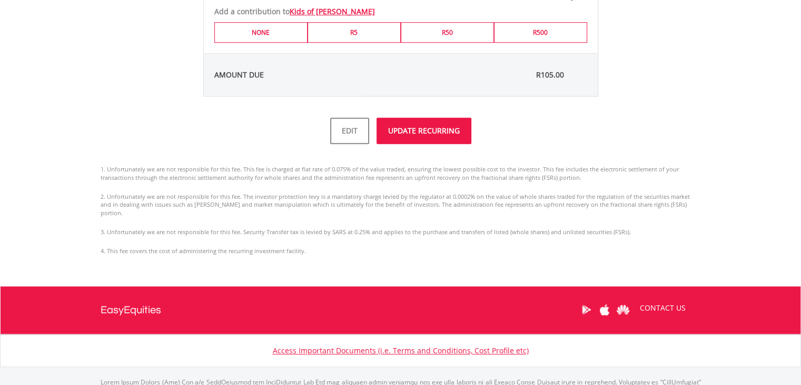
click at [418, 133] on button "UPDATE RECURRING" at bounding box center [424, 130] width 95 height 26
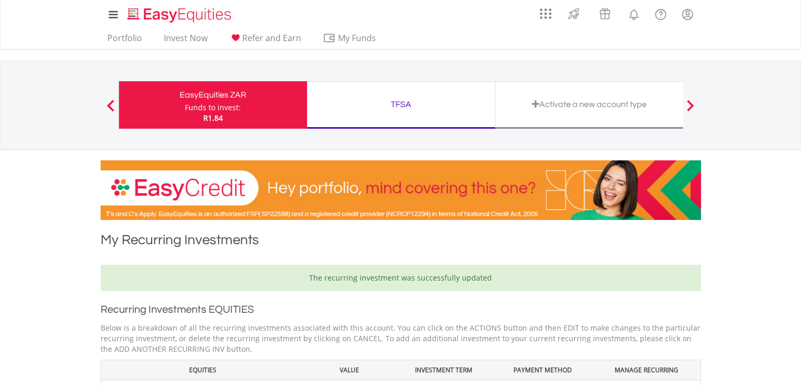
click at [380, 104] on div "TFSA" at bounding box center [400, 104] width 175 height 15
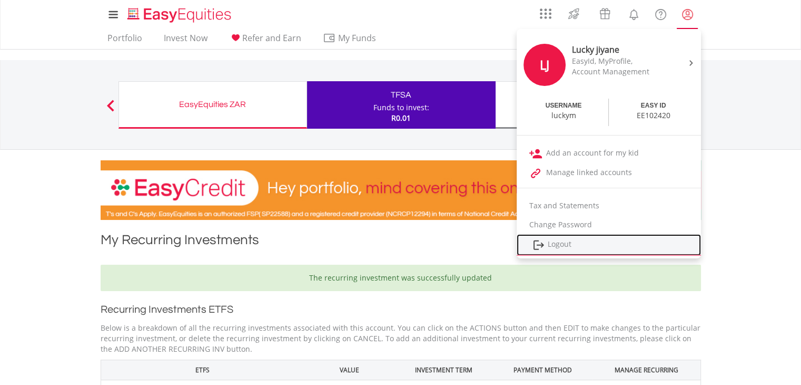
click at [569, 242] on link "Logout" at bounding box center [609, 245] width 184 height 22
